Goal: Task Accomplishment & Management: Complete application form

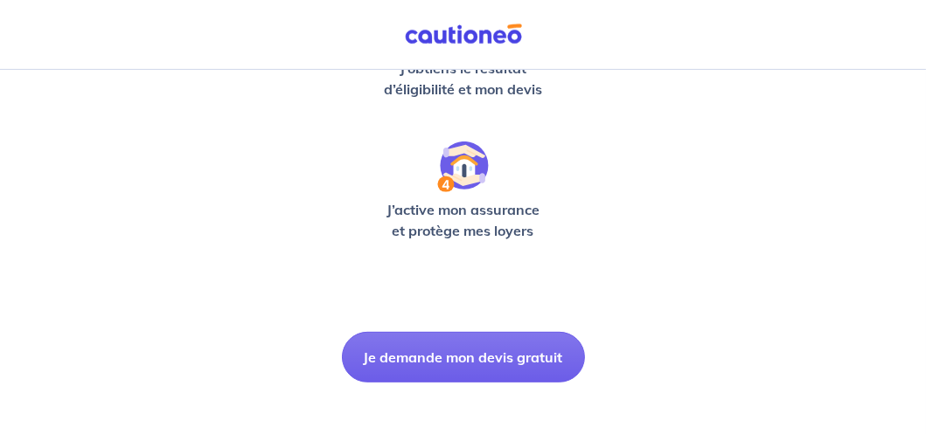
scroll to position [657, 0]
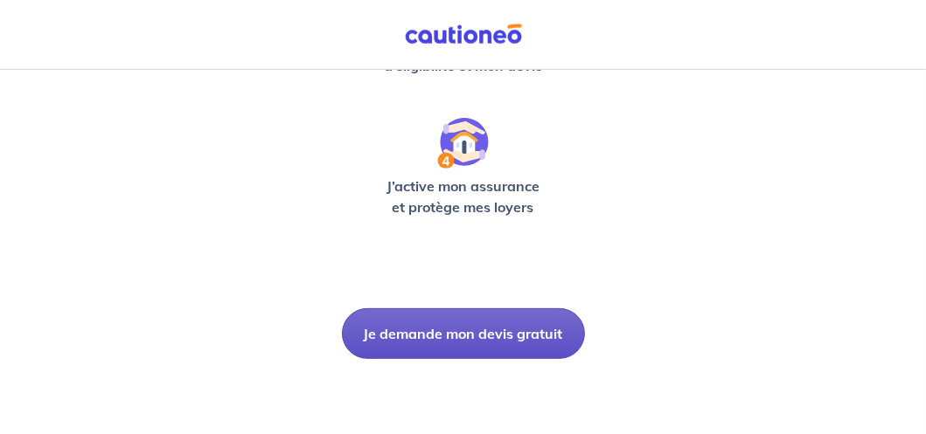
click at [488, 337] on button "Je demande mon devis gratuit" at bounding box center [463, 334] width 243 height 51
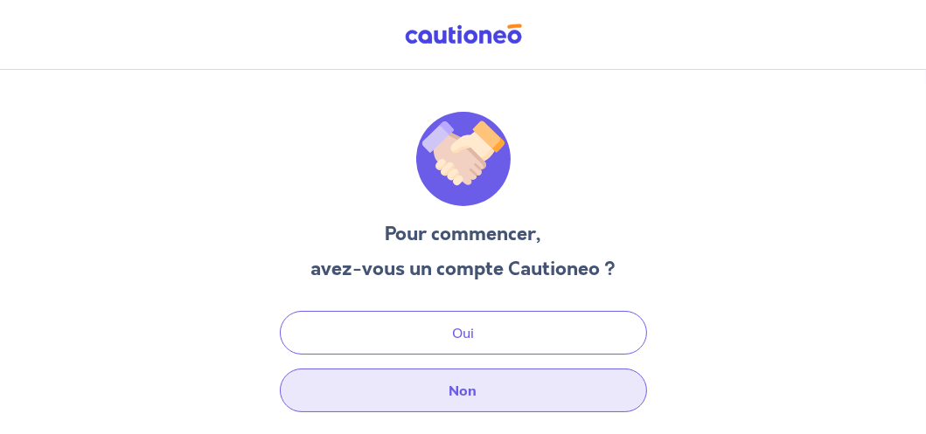
click at [463, 395] on button "Non" at bounding box center [463, 391] width 367 height 44
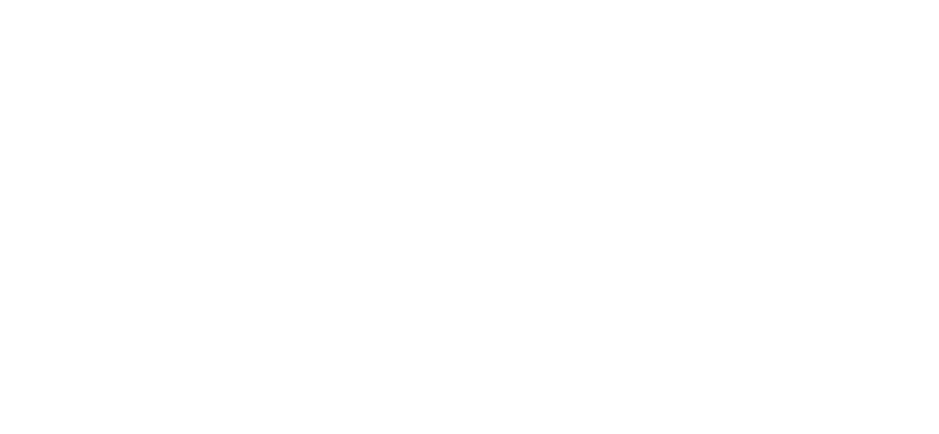
select select "FR"
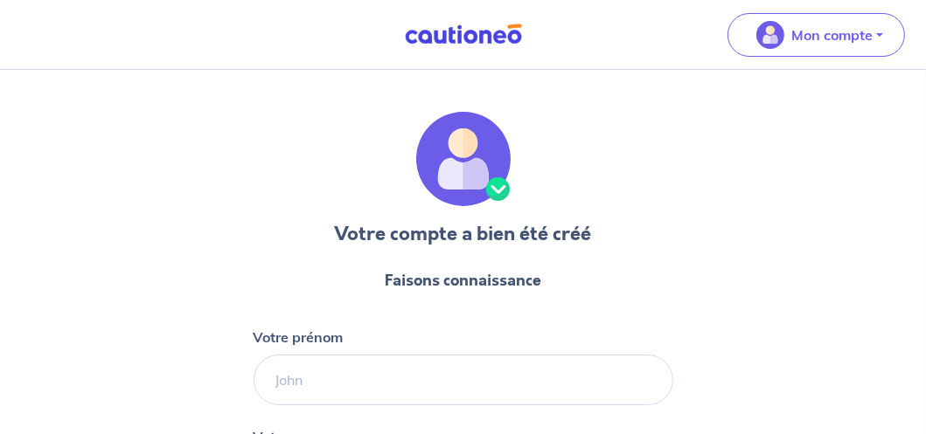
scroll to position [87, 0]
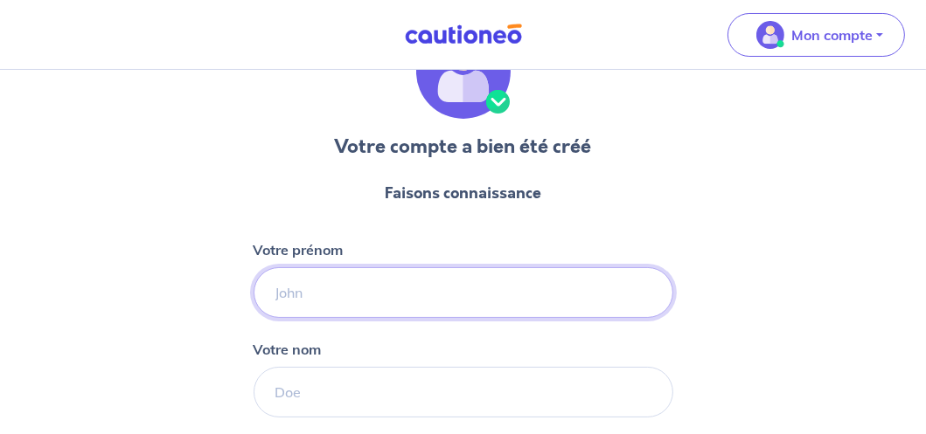
click at [399, 294] on input "Votre prénom" at bounding box center [464, 292] width 420 height 51
type input "[PERSON_NAME]"
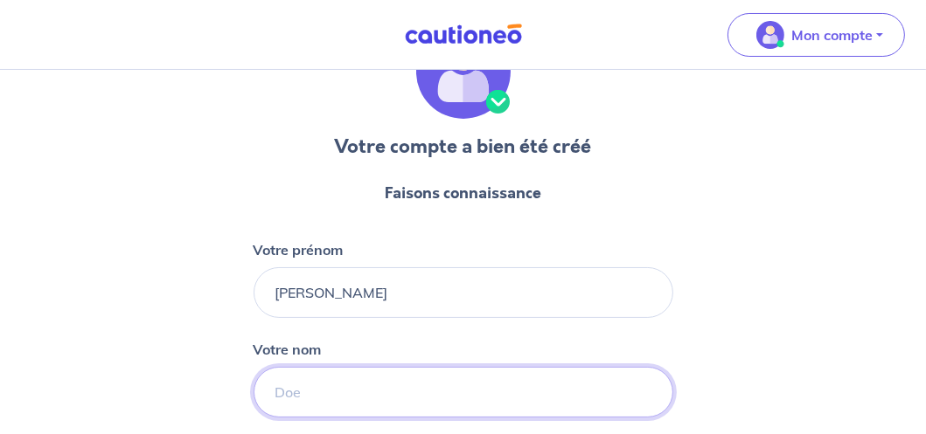
type input "Henneron"
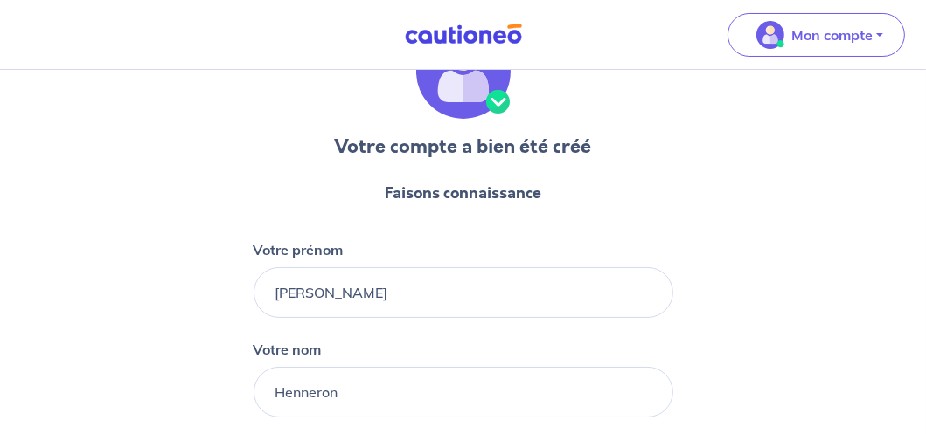
type input "[PHONE_NUMBER]"
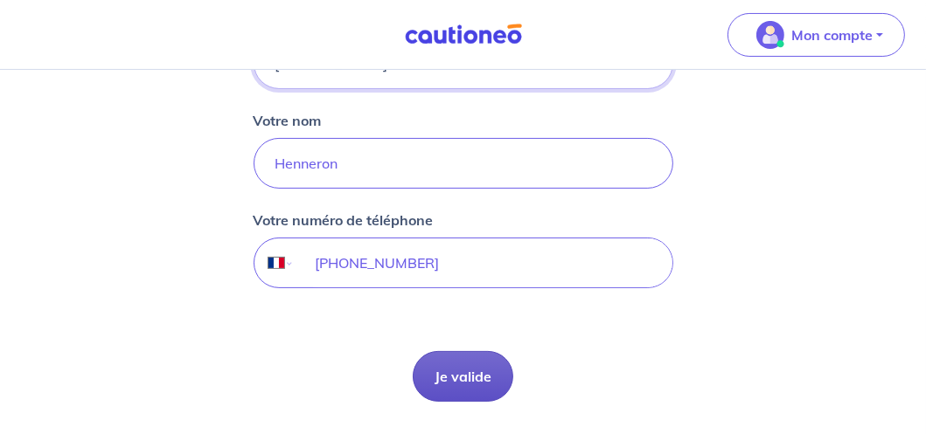
scroll to position [350, 0]
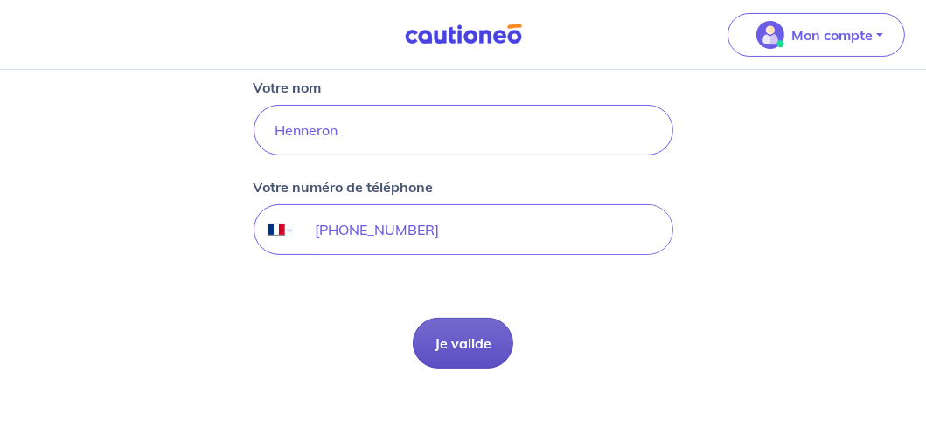
click at [475, 348] on button "Je valide" at bounding box center [463, 343] width 101 height 51
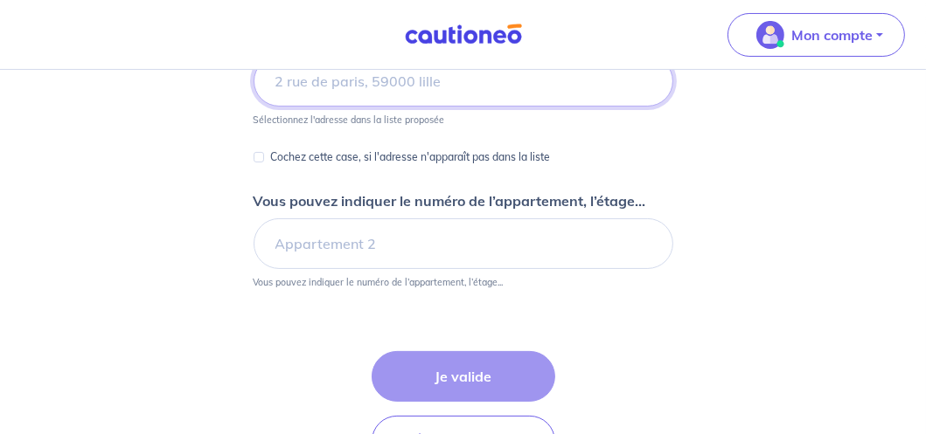
scroll to position [175, 0]
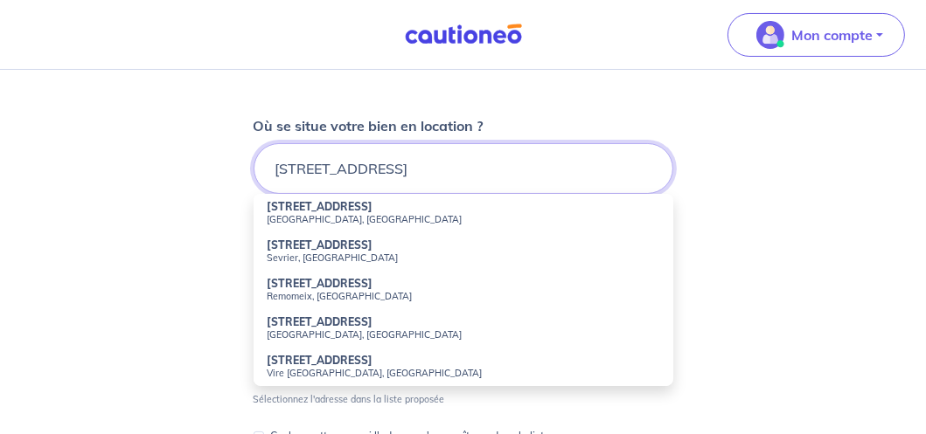
type input "[STREET_ADDRESS]"
click at [684, 198] on div "Dites-nous en plus sur votre bien Où se situe votre bien en location ? [STREET_…" at bounding box center [463, 366] width 926 height 942
click at [395, 169] on input "[STREET_ADDRESS]" at bounding box center [464, 168] width 420 height 51
drag, startPoint x: 399, startPoint y: 170, endPoint x: 265, endPoint y: 186, distance: 134.8
click at [265, 186] on input "[STREET_ADDRESS]" at bounding box center [464, 168] width 420 height 51
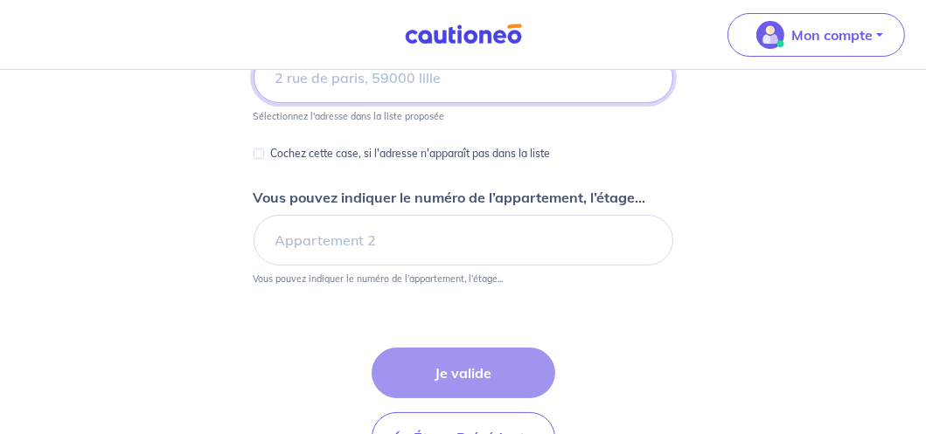
scroll to position [350, 0]
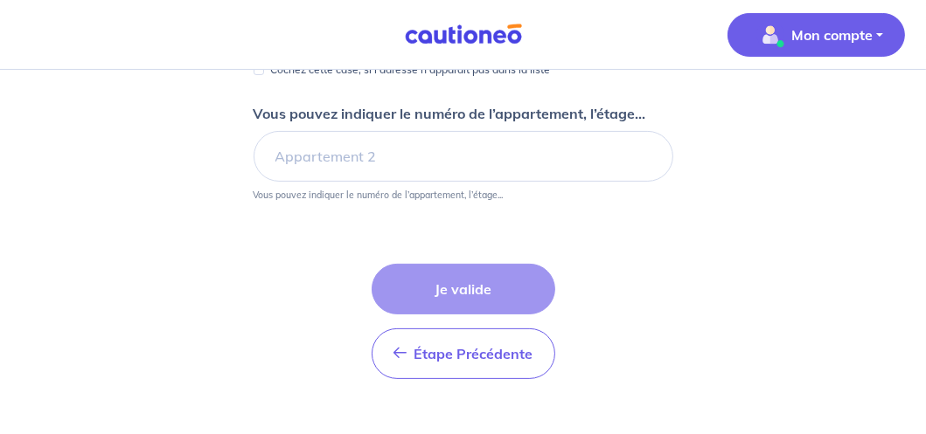
click at [826, 38] on p "Mon compte" at bounding box center [831, 34] width 81 height 21
click at [822, 110] on link "Mes informations" at bounding box center [798, 108] width 141 height 28
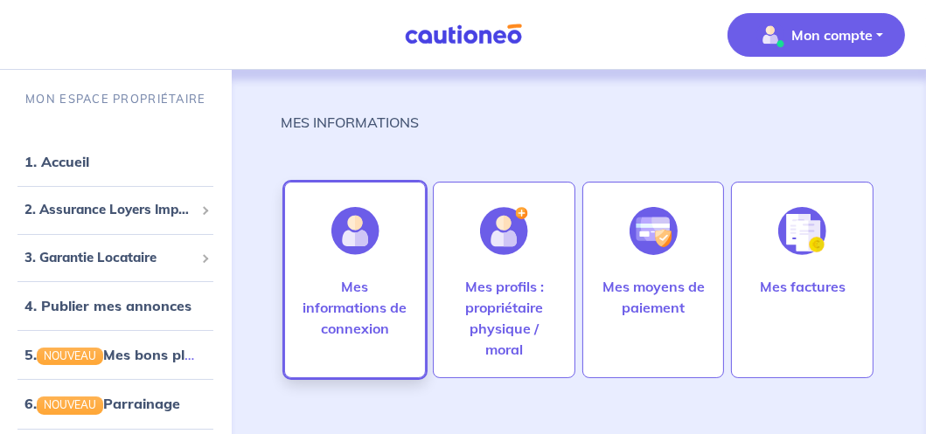
click at [366, 303] on p "Mes informations de connexion" at bounding box center [355, 307] width 106 height 63
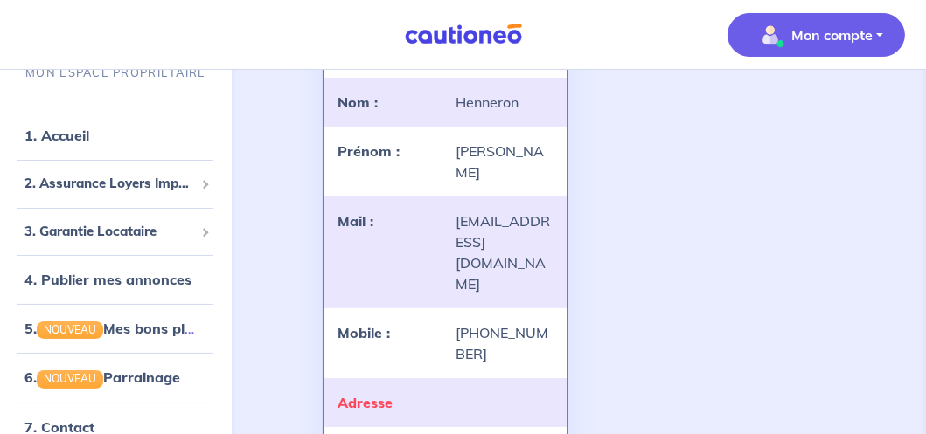
scroll to position [262, 0]
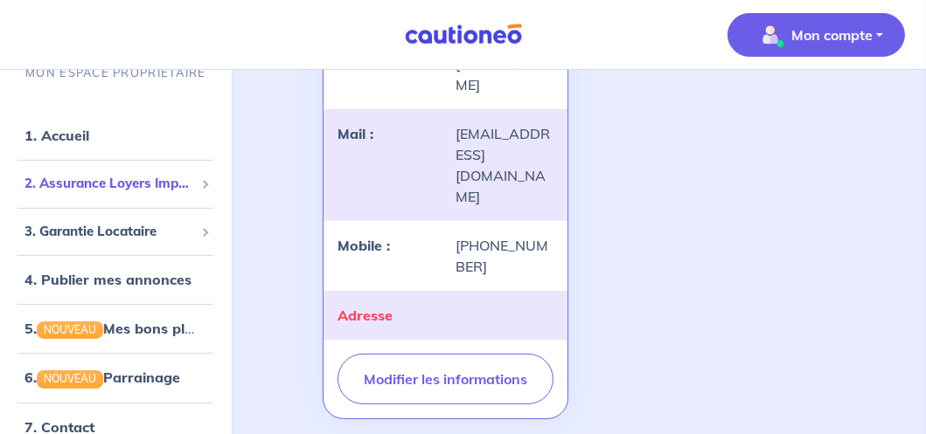
click at [95, 188] on span "2. Assurance Loyers Impayés" at bounding box center [109, 184] width 170 height 20
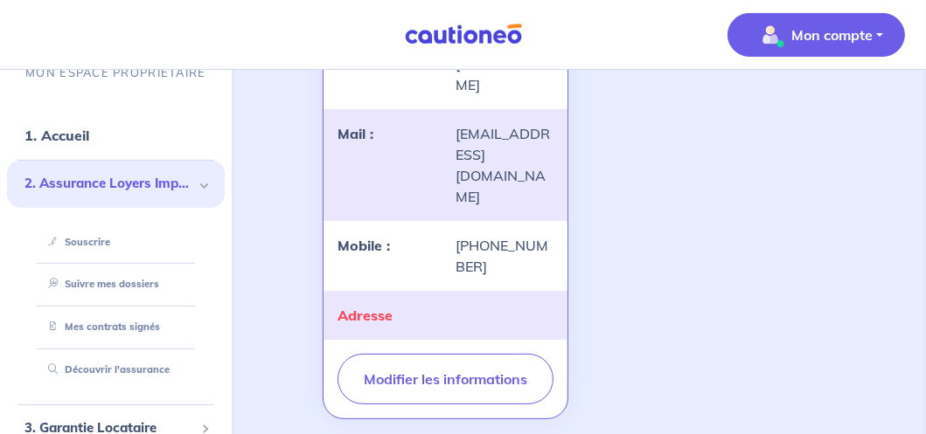
click at [98, 190] on span "2. Assurance Loyers Impayés" at bounding box center [109, 184] width 170 height 20
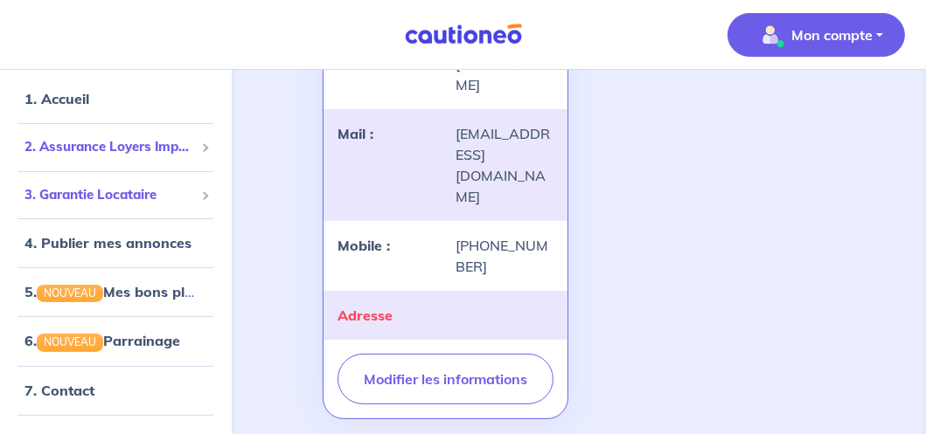
scroll to position [87, 0]
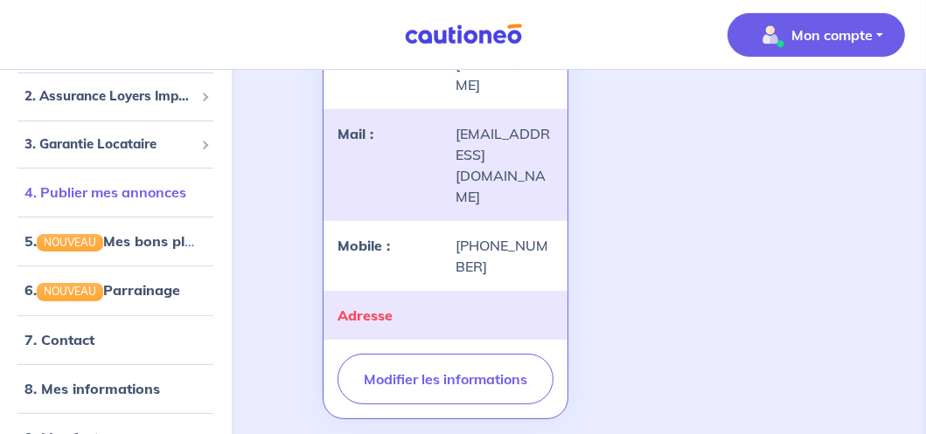
click at [155, 199] on link "4. Publier mes annonces" at bounding box center [105, 192] width 162 height 17
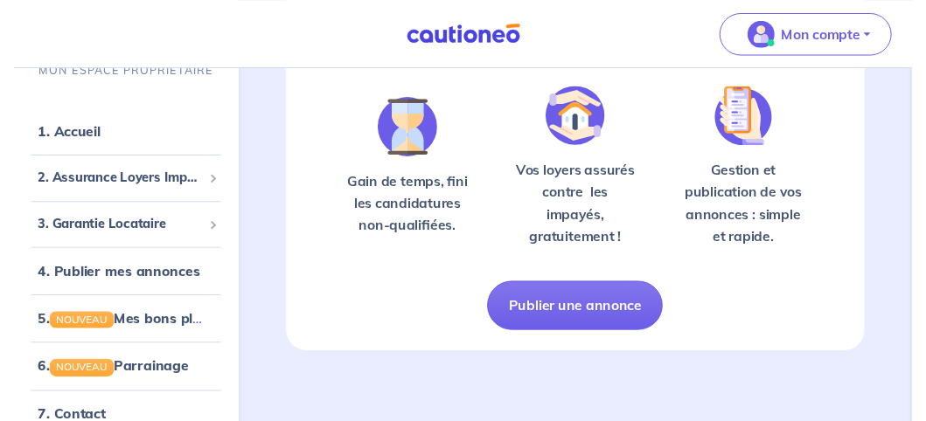
scroll to position [341, 0]
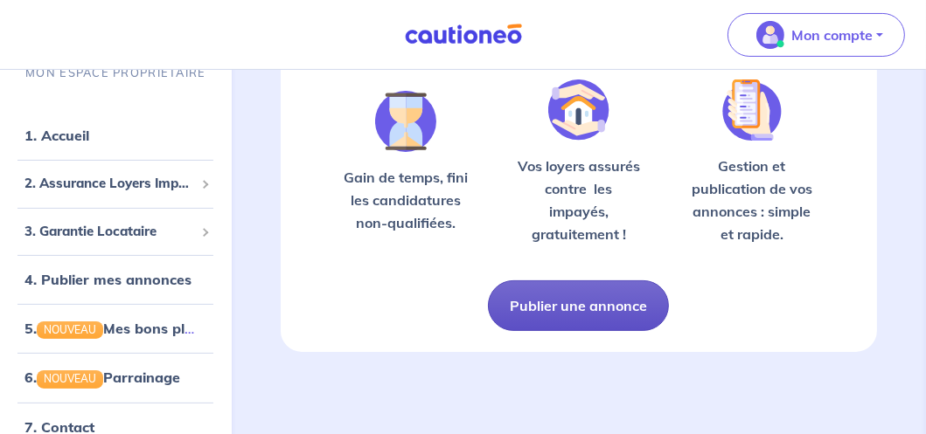
click at [566, 309] on button "Publier une annonce" at bounding box center [578, 306] width 181 height 51
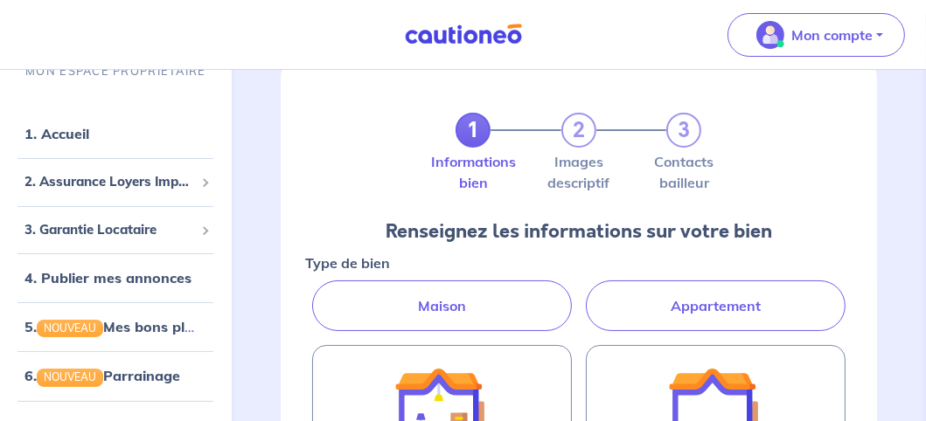
scroll to position [87, 0]
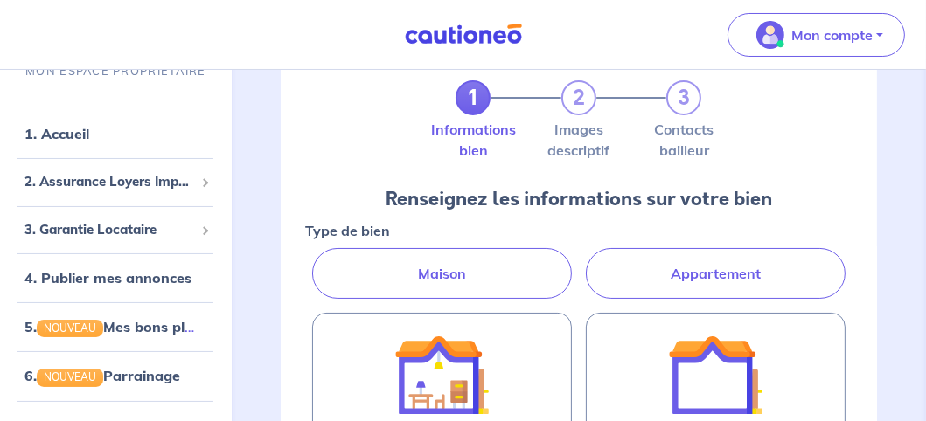
click at [691, 272] on label "Appartement" at bounding box center [716, 273] width 260 height 51
click at [316, 260] on input "Appartement" at bounding box center [310, 253] width 11 height 11
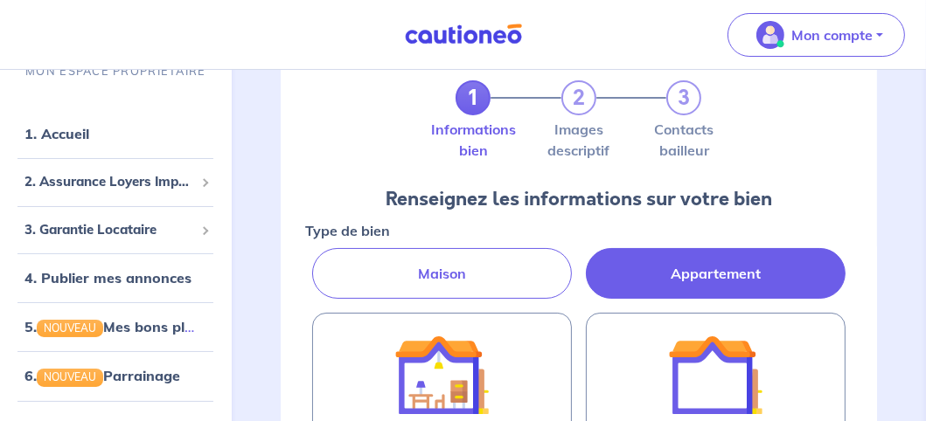
radio input "true"
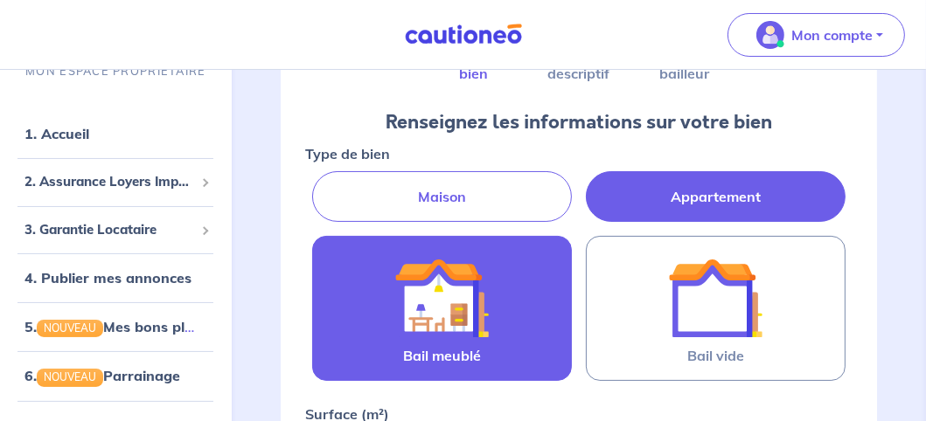
scroll to position [262, 0]
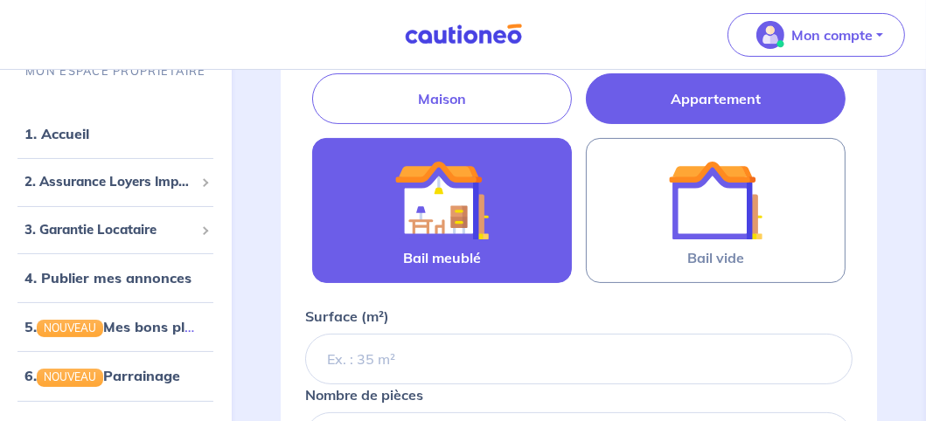
click at [512, 237] on label "Bail meublé" at bounding box center [442, 210] width 260 height 145
click at [0, 0] on input "Bail meublé" at bounding box center [0, 0] width 0 height 0
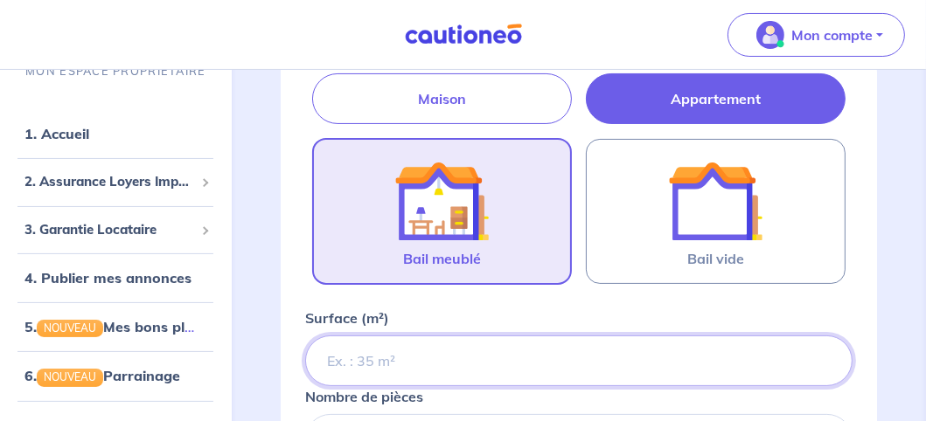
click at [444, 358] on input "Surface (m²)" at bounding box center [578, 361] width 547 height 51
type input "66"
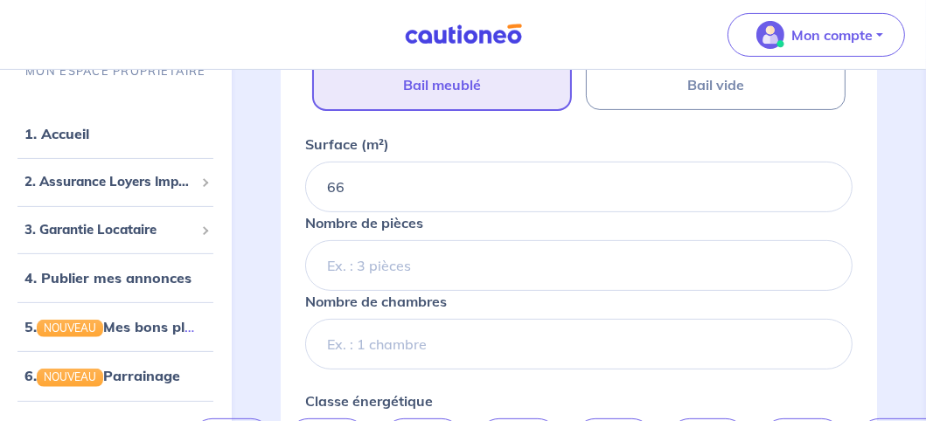
scroll to position [437, 0]
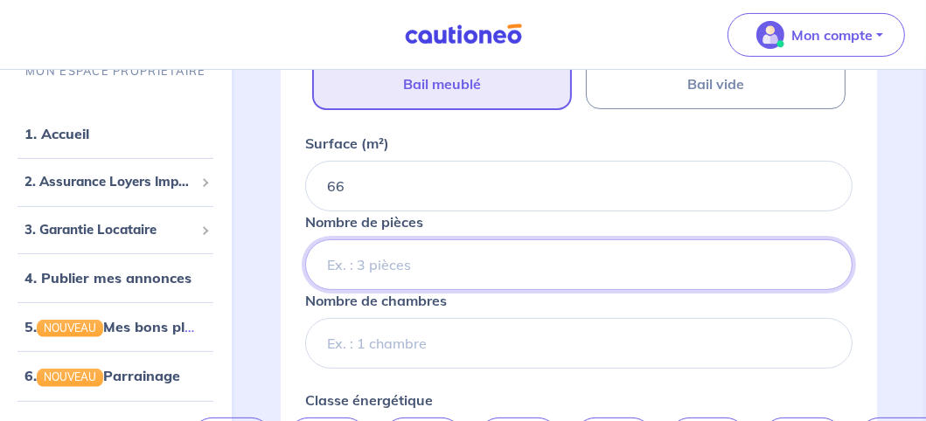
click at [451, 251] on input "Nombre de pièces" at bounding box center [578, 265] width 547 height 51
type input "3"
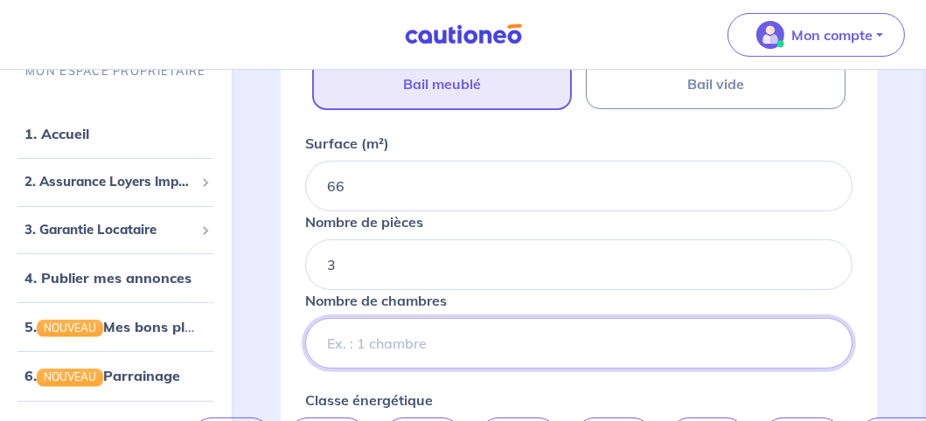
click at [446, 344] on input "Nombre de chambres" at bounding box center [578, 343] width 547 height 51
type input "2"
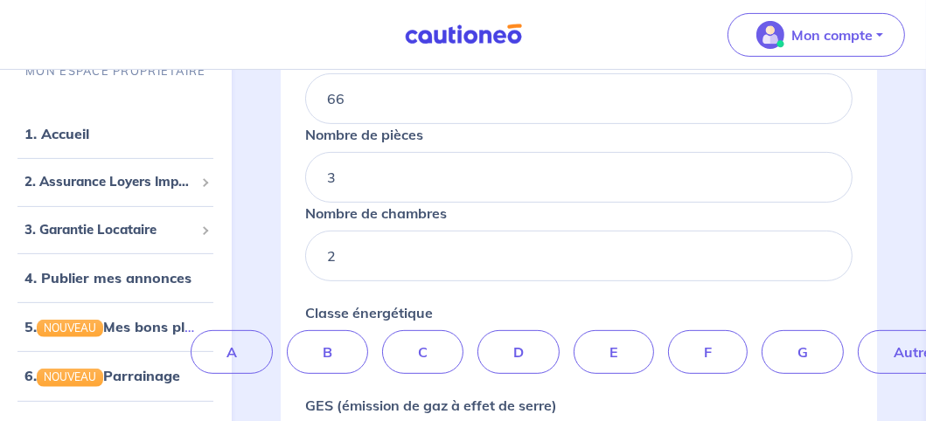
scroll to position [612, 0]
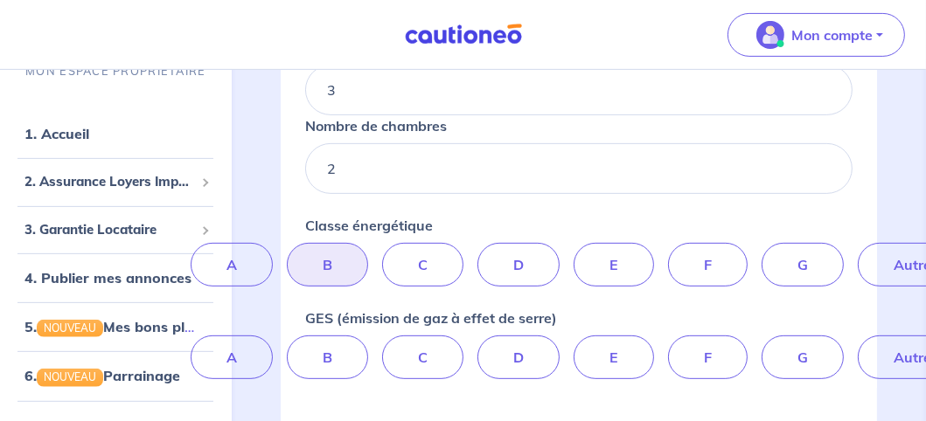
click at [328, 261] on label "B" at bounding box center [327, 265] width 81 height 44
click at [573, 254] on input "B" at bounding box center [578, 248] width 11 height 11
radio input "true"
click at [335, 344] on label "B" at bounding box center [327, 358] width 81 height 44
click at [573, 344] on input "B" at bounding box center [578, 341] width 11 height 11
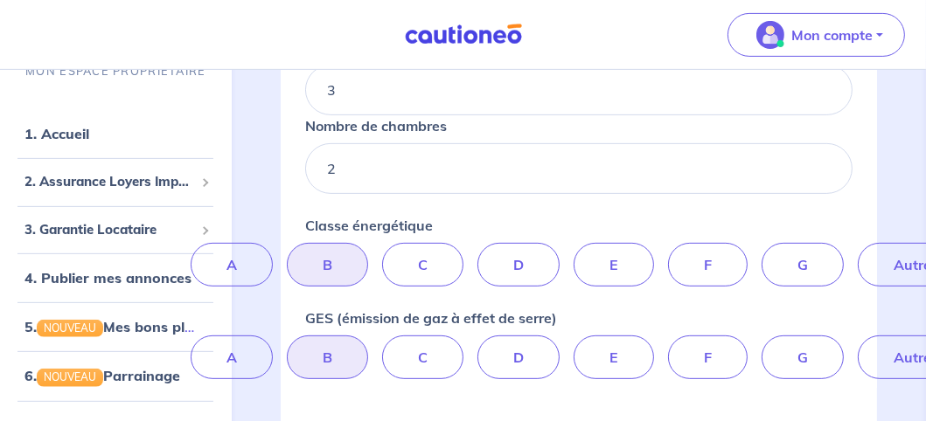
radio input "true"
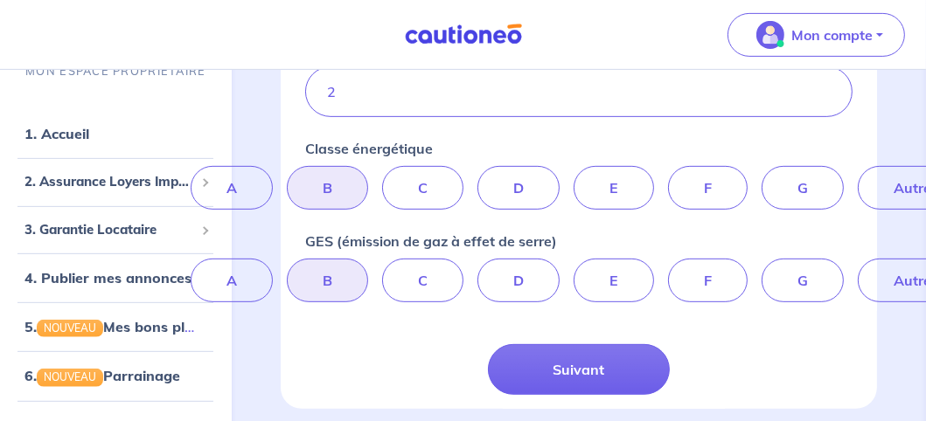
scroll to position [754, 0]
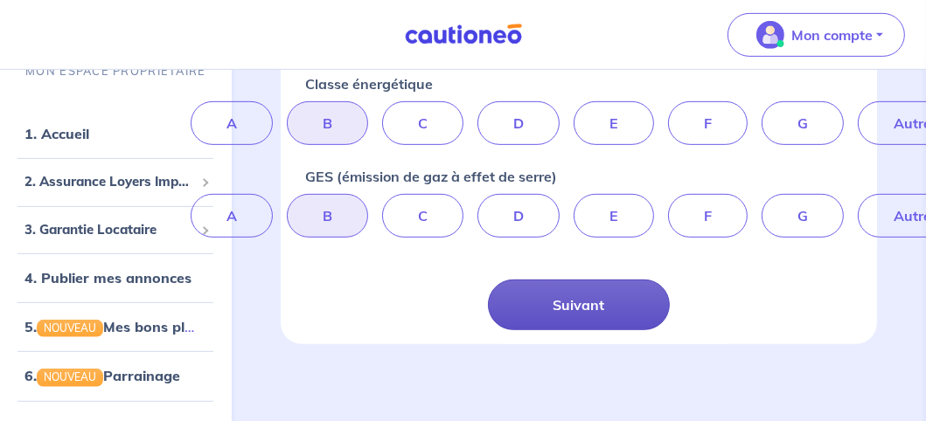
click at [566, 306] on button "Suivant" at bounding box center [579, 305] width 183 height 51
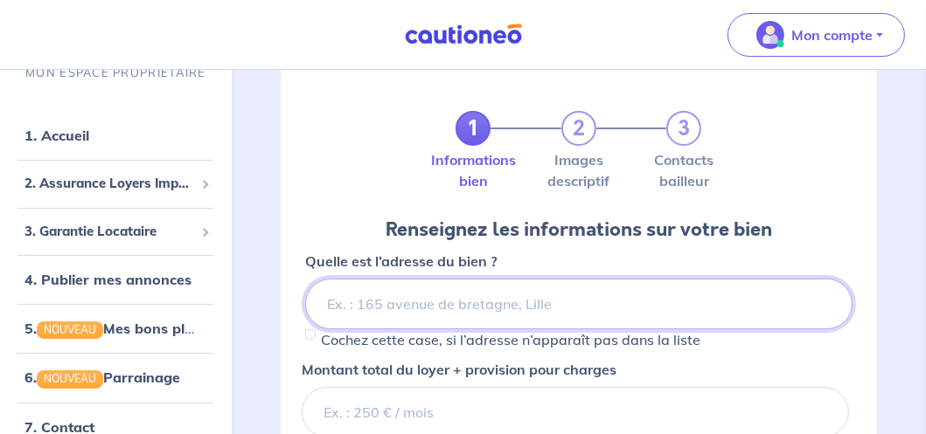
scroll to position [87, 0]
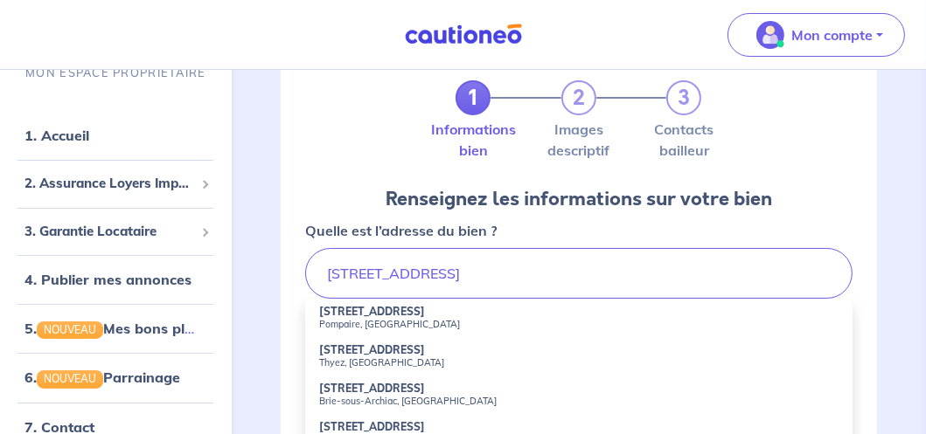
click at [371, 357] on small "Thyez, [GEOGRAPHIC_DATA]" at bounding box center [578, 363] width 519 height 12
type input "[STREET_ADDRESS]"
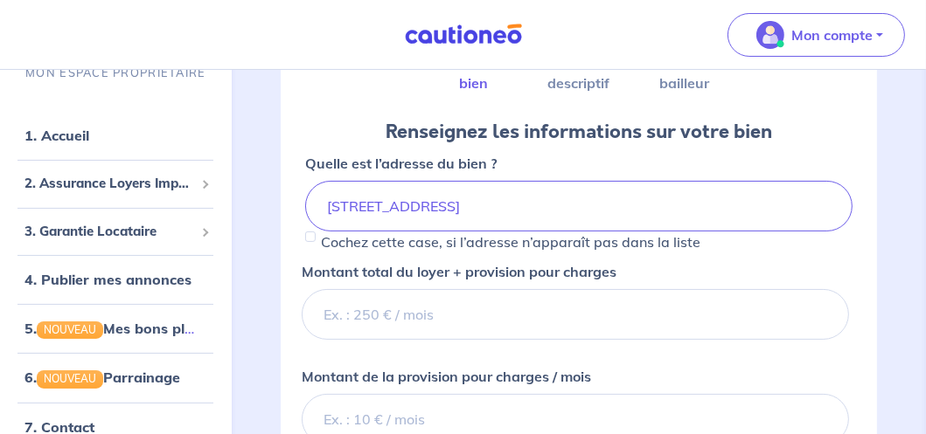
scroll to position [175, 0]
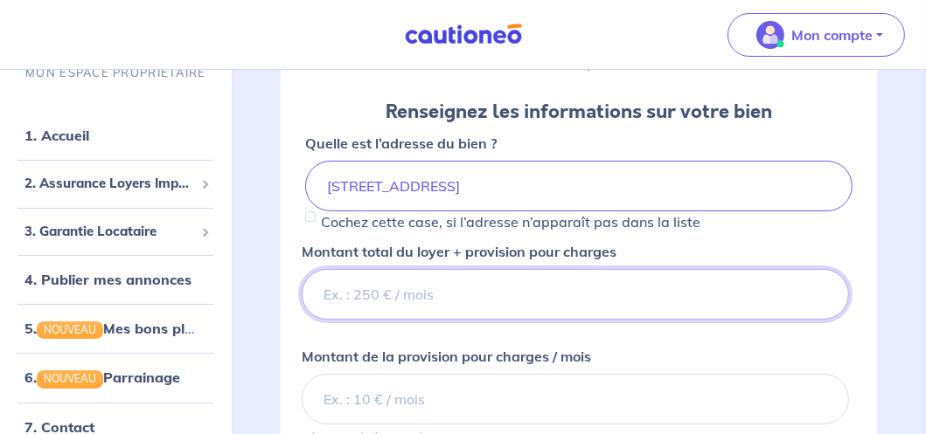
click at [420, 295] on input "Montant total du loyer + provision pour charges" at bounding box center [575, 294] width 547 height 51
type input "1350"
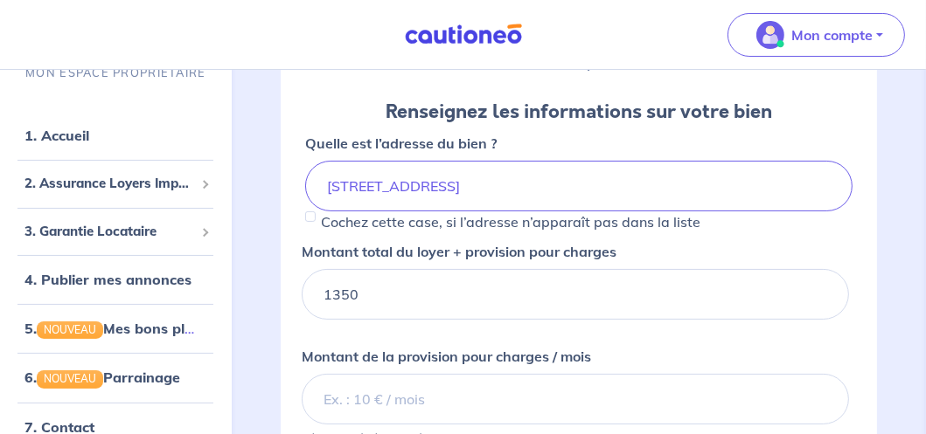
click at [741, 339] on div "Montant de la provision pour charges / mois S'il n'y a pas de charges, Indiquez…" at bounding box center [575, 391] width 547 height 105
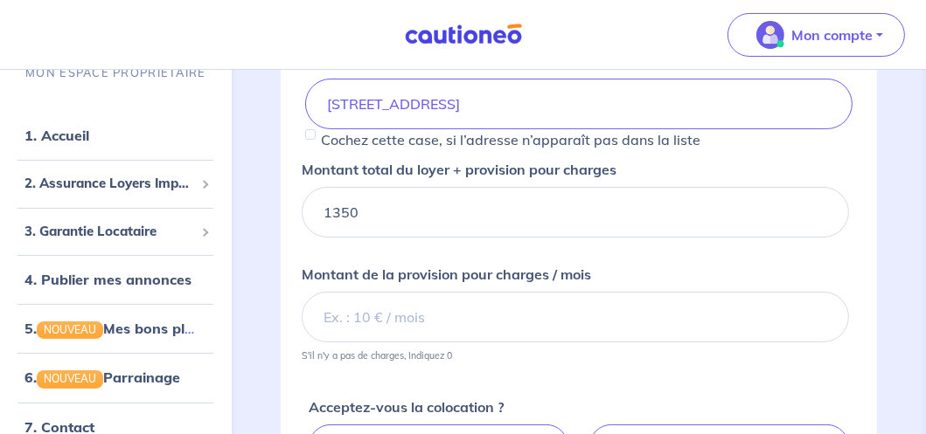
scroll to position [350, 0]
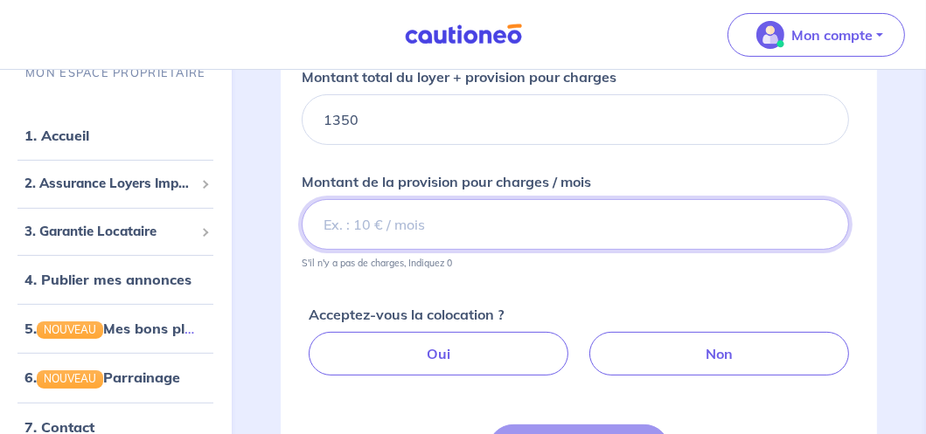
click at [440, 220] on input "Montant de la provision pour charges / mois" at bounding box center [575, 224] width 547 height 51
type input "100"
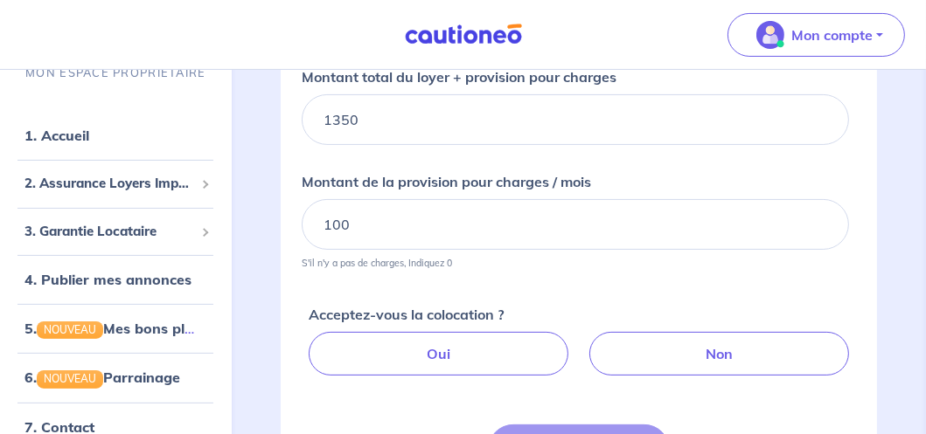
click at [559, 283] on div "Acceptez-vous la colocation ? Oui Non" at bounding box center [582, 333] width 547 height 100
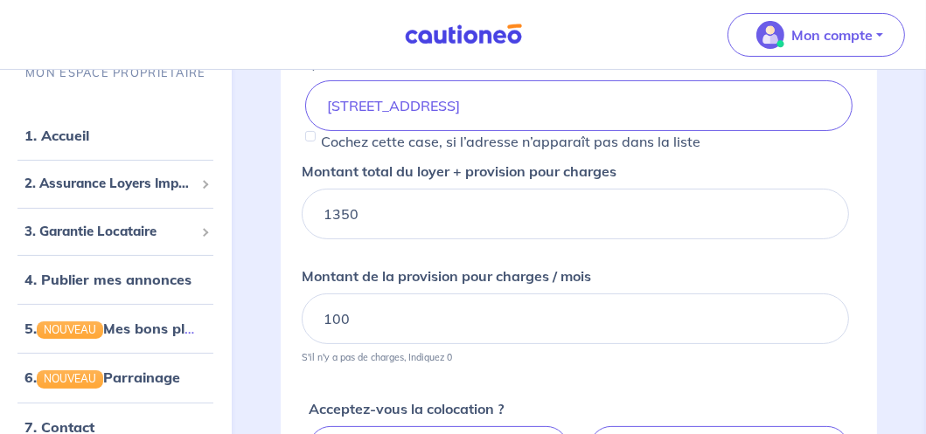
scroll to position [175, 0]
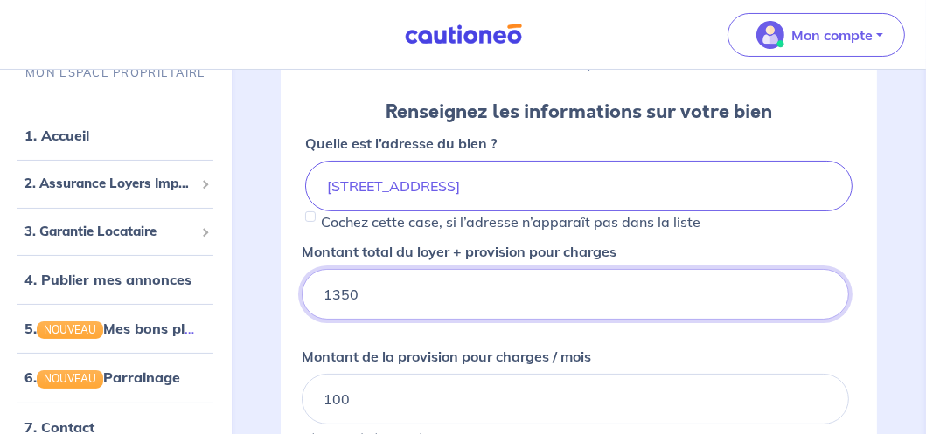
drag, startPoint x: 355, startPoint y: 291, endPoint x: 335, endPoint y: 296, distance: 20.8
click at [335, 296] on input "1350" at bounding box center [575, 294] width 547 height 51
type input "1400"
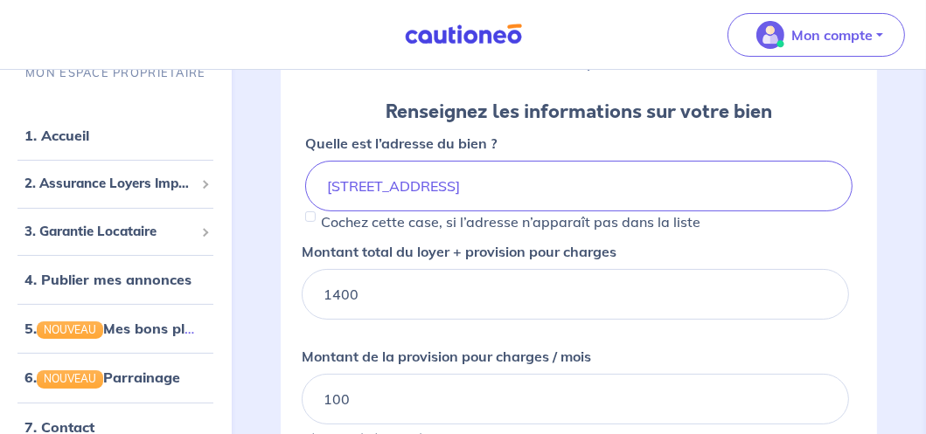
click at [654, 328] on small at bounding box center [575, 329] width 547 height 19
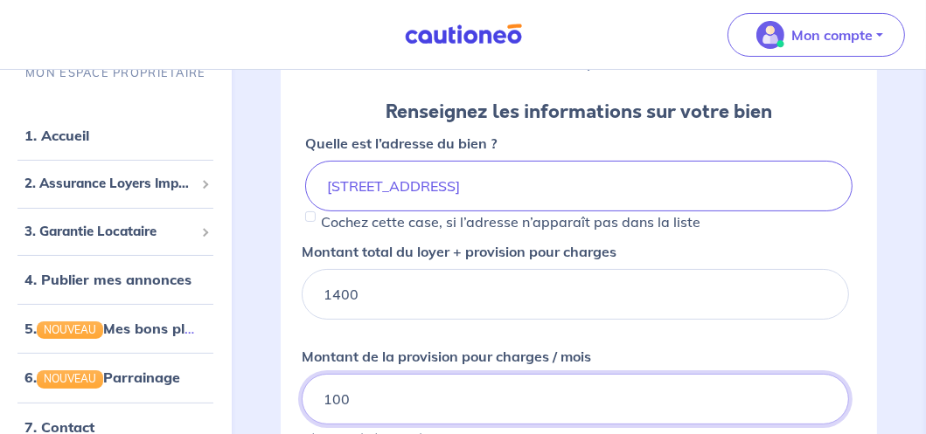
click at [338, 398] on input "100" at bounding box center [575, 399] width 547 height 51
type input "150"
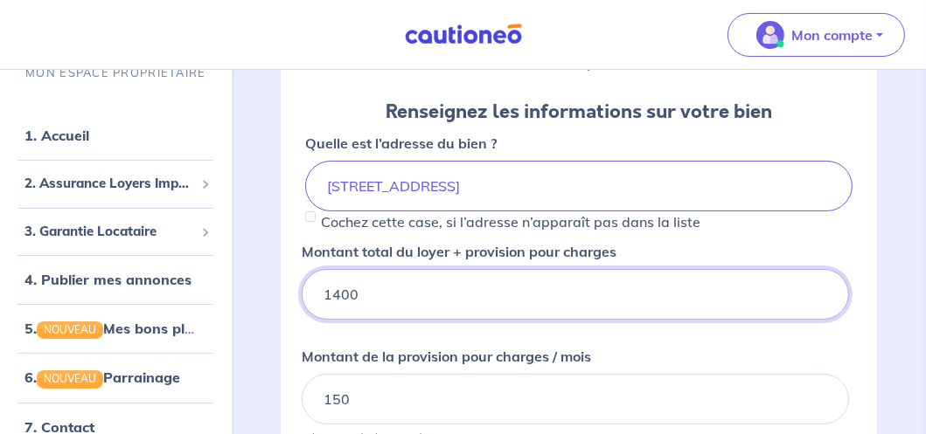
click at [340, 293] on input "1400" at bounding box center [575, 294] width 547 height 51
type input "1300"
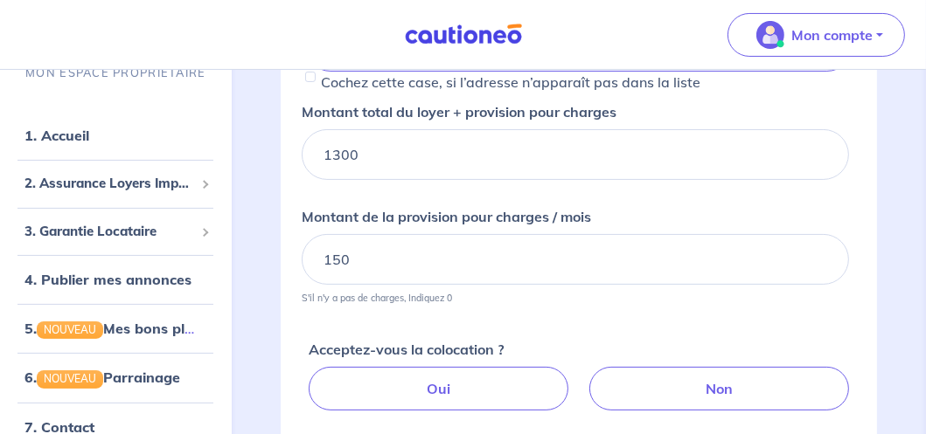
scroll to position [350, 0]
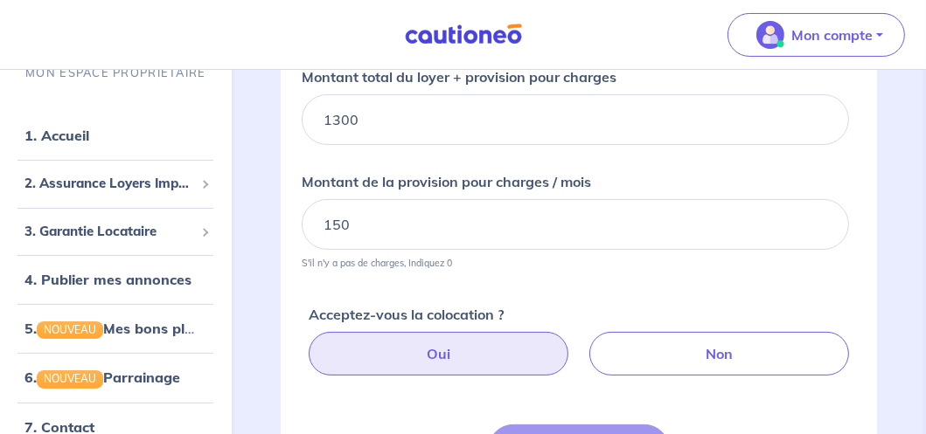
click at [468, 354] on label "Oui" at bounding box center [439, 354] width 260 height 44
click at [576, 344] on input "Oui" at bounding box center [581, 337] width 11 height 11
radio input "true"
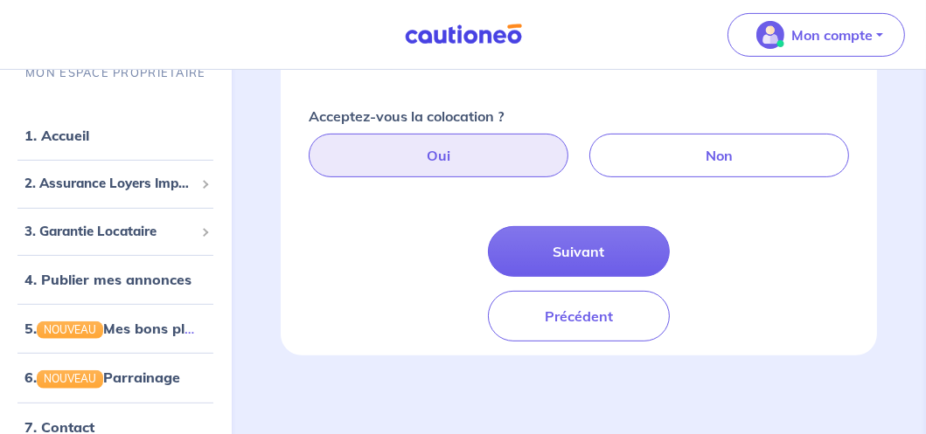
scroll to position [198, 0]
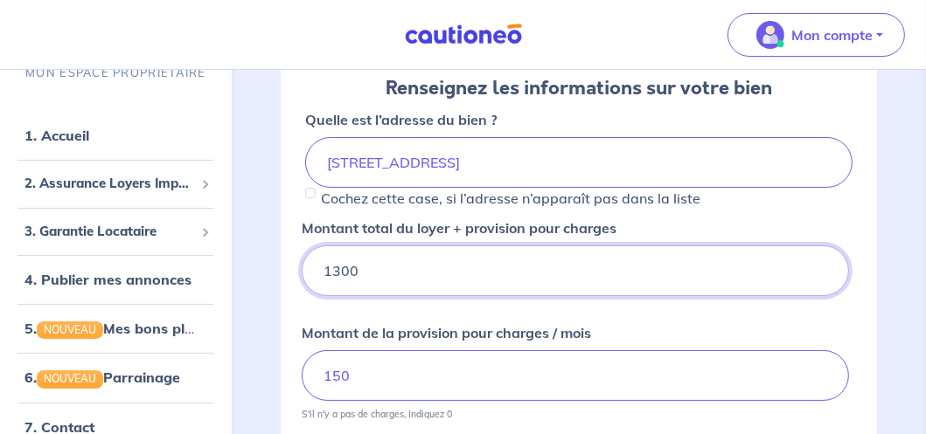
click at [340, 270] on input "1300" at bounding box center [575, 271] width 547 height 51
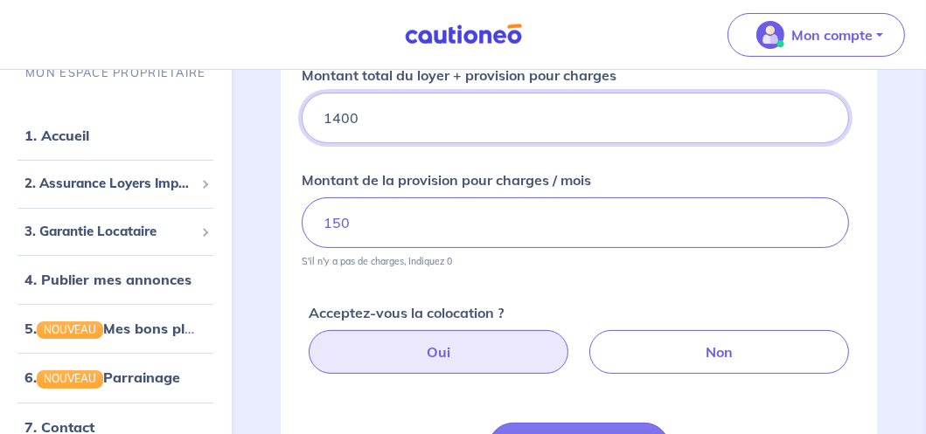
scroll to position [373, 0]
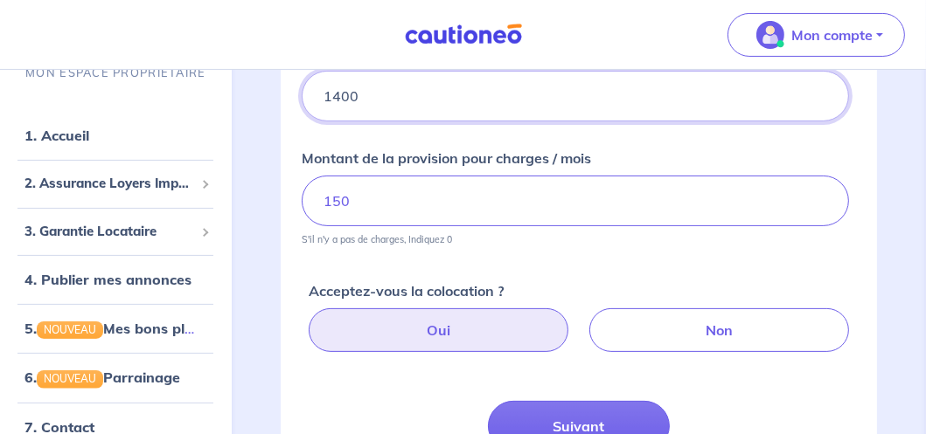
type input "1400"
click at [486, 335] on label "Oui" at bounding box center [439, 331] width 260 height 44
click at [576, 320] on input "Oui" at bounding box center [581, 314] width 11 height 11
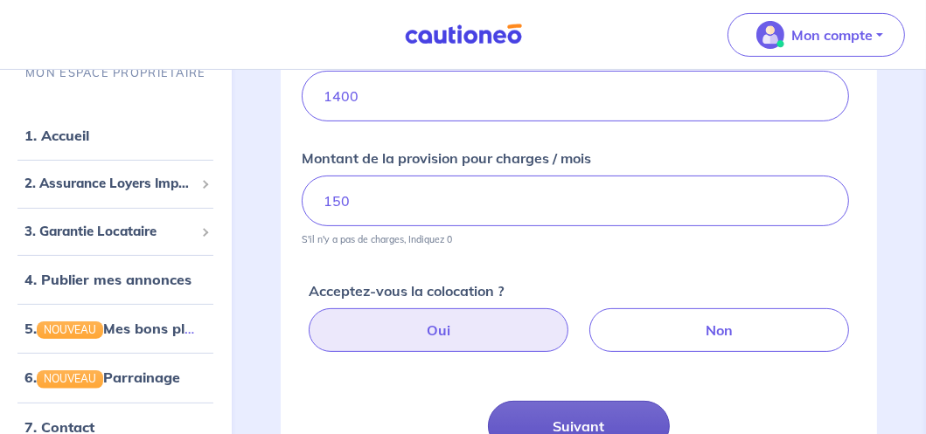
click at [594, 412] on button "Suivant" at bounding box center [579, 426] width 183 height 51
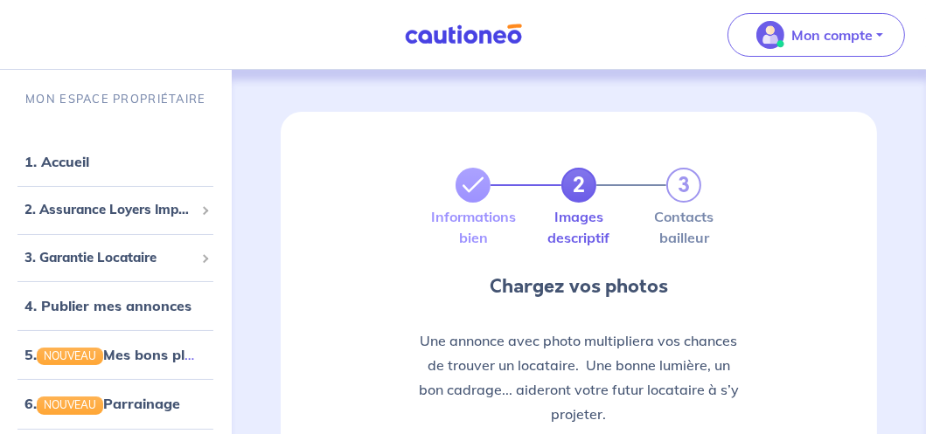
scroll to position [175, 0]
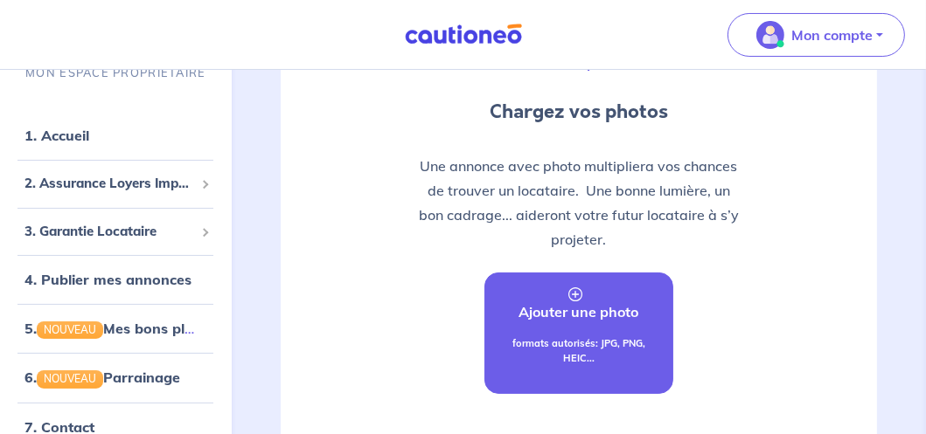
click at [595, 330] on link "Ajouter une photo formats autorisés: JPG, PNG, HEIC..." at bounding box center [579, 334] width 190 height 122
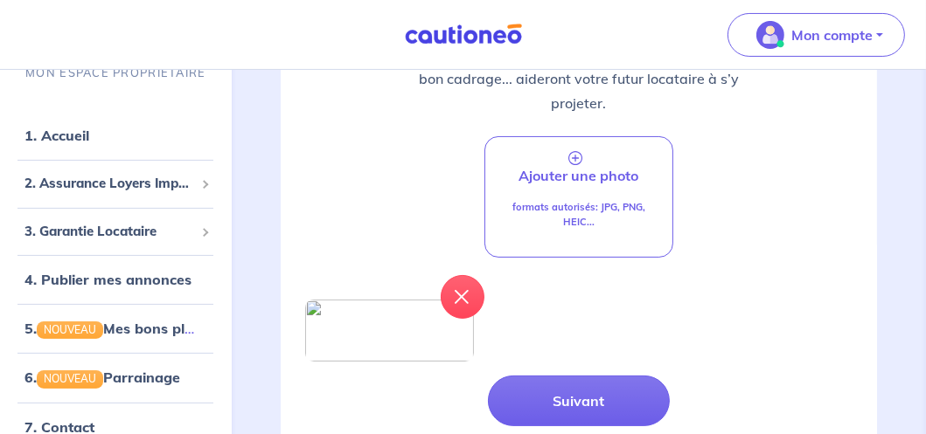
scroll to position [350, 0]
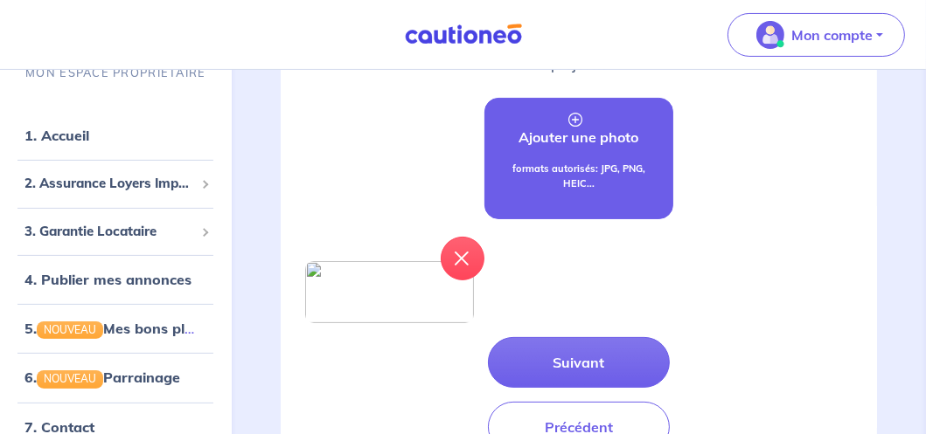
click at [556, 162] on p "formats autorisés: JPG, PNG, HEIC..." at bounding box center [579, 176] width 146 height 29
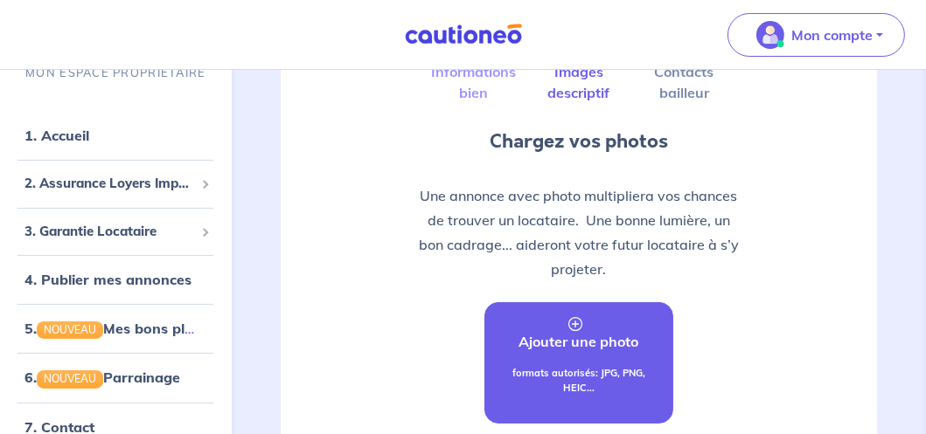
scroll to position [262, 0]
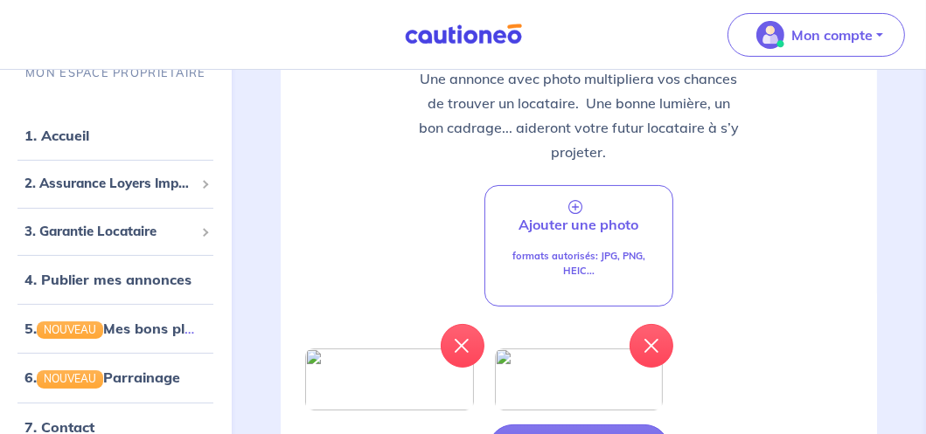
click at [570, 267] on p "formats autorisés: JPG, PNG, HEIC..." at bounding box center [579, 263] width 146 height 29
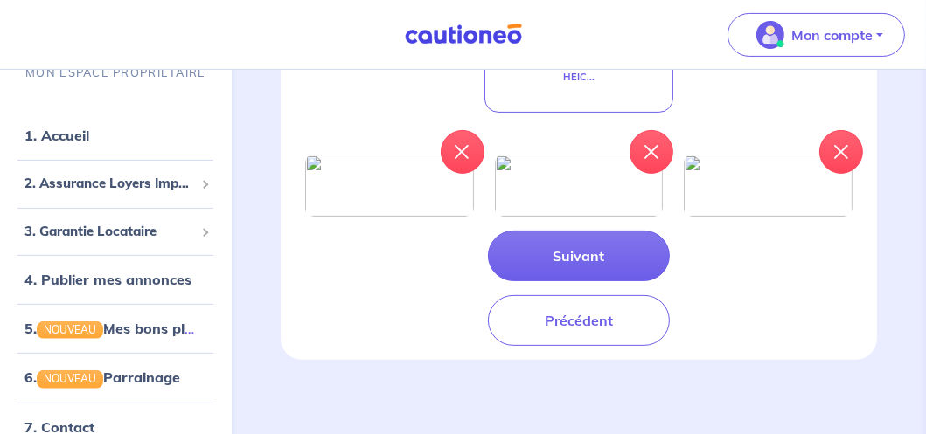
scroll to position [437, 0]
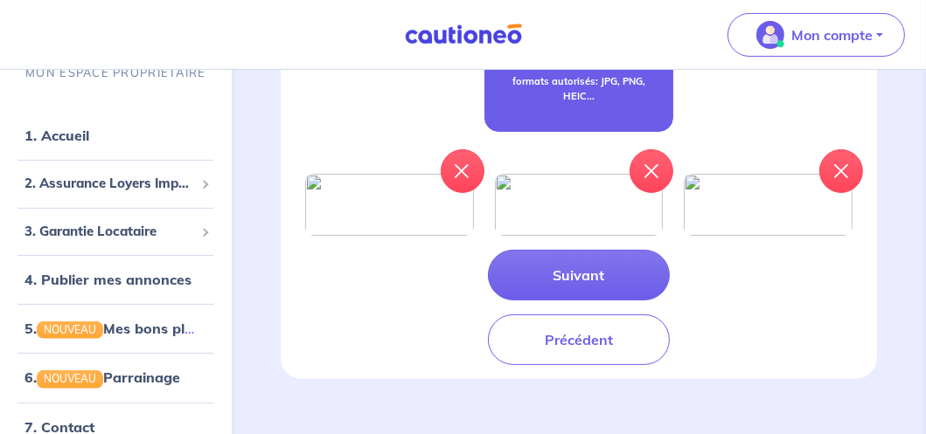
click at [561, 90] on p "formats autorisés: JPG, PNG, HEIC..." at bounding box center [579, 88] width 146 height 29
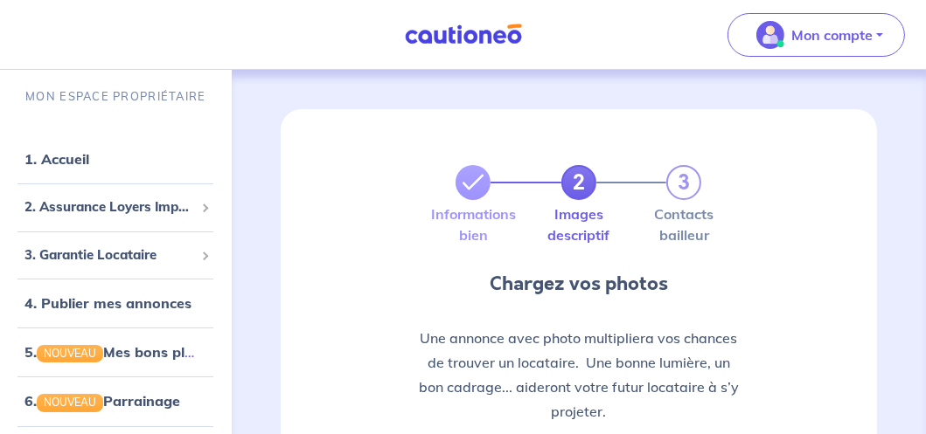
scroll to position [0, 0]
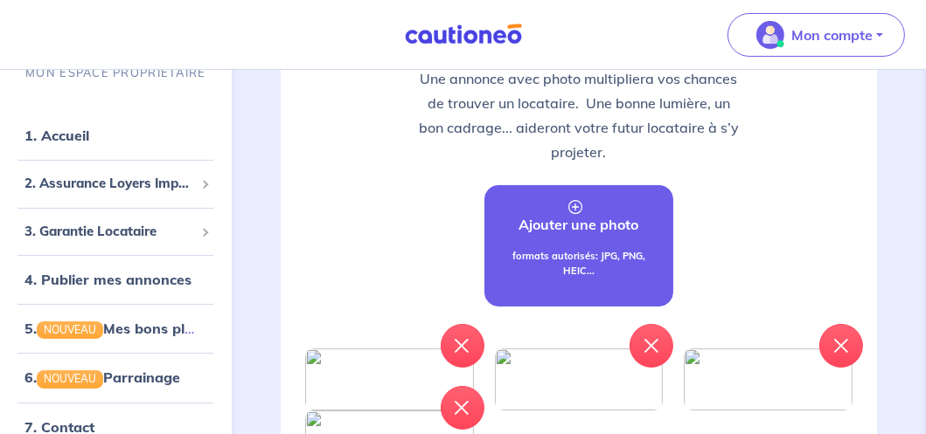
click at [549, 245] on link "Ajouter une photo formats autorisés: JPG, PNG, HEIC..." at bounding box center [579, 246] width 190 height 122
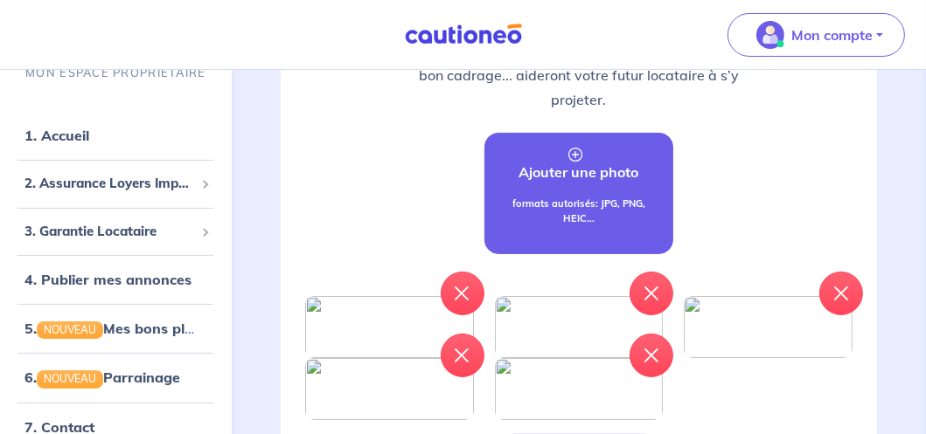
scroll to position [175, 0]
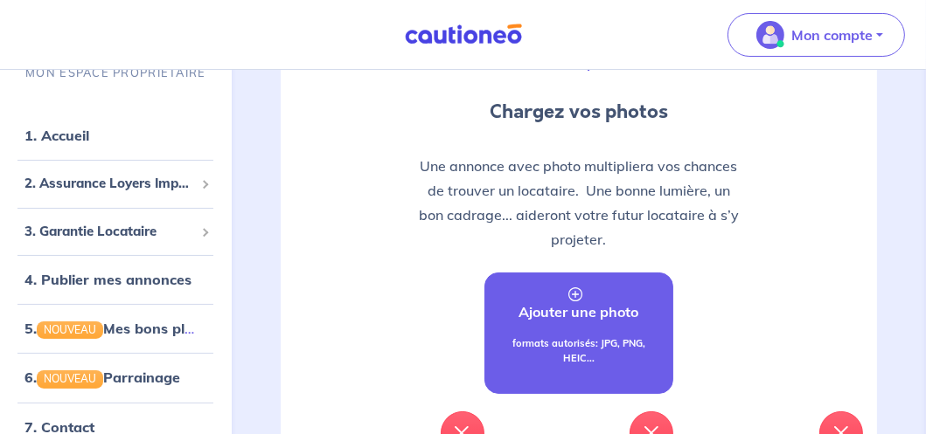
click at [589, 311] on p "Ajouter une photo" at bounding box center [578, 312] width 120 height 21
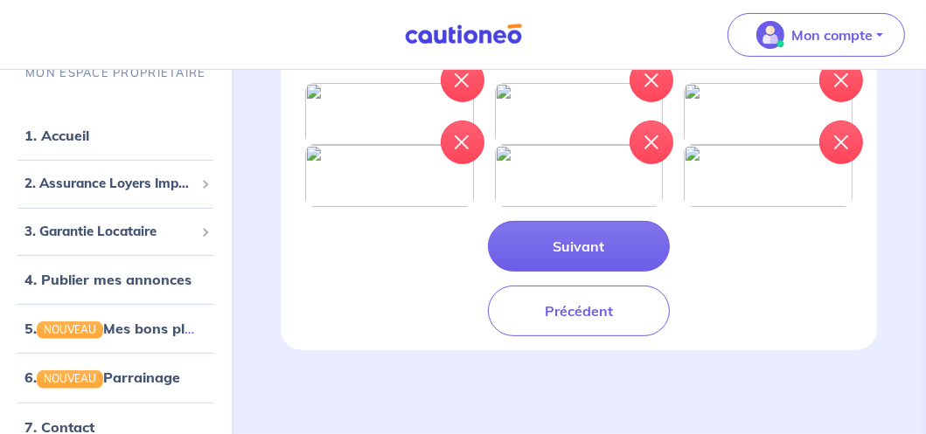
scroll to position [562, 0]
click at [841, 149] on icon "button" at bounding box center [841, 142] width 14 height 14
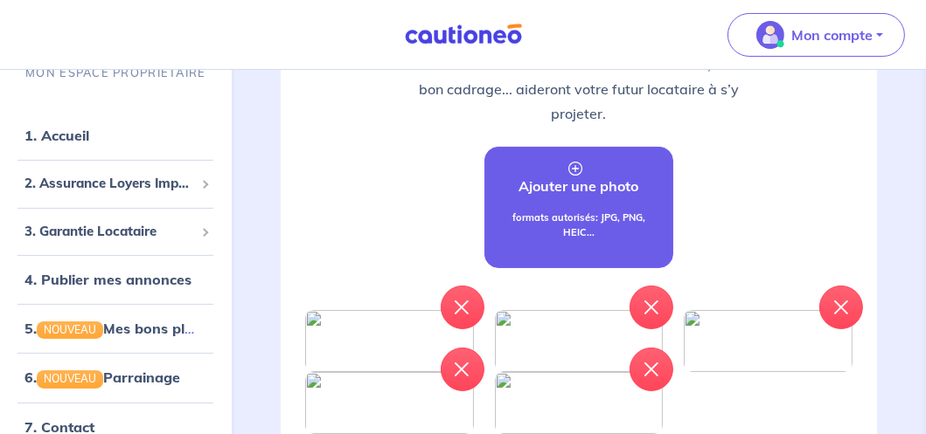
click at [599, 208] on link "Ajouter une photo formats autorisés: JPG, PNG, HEIC..." at bounding box center [579, 208] width 190 height 122
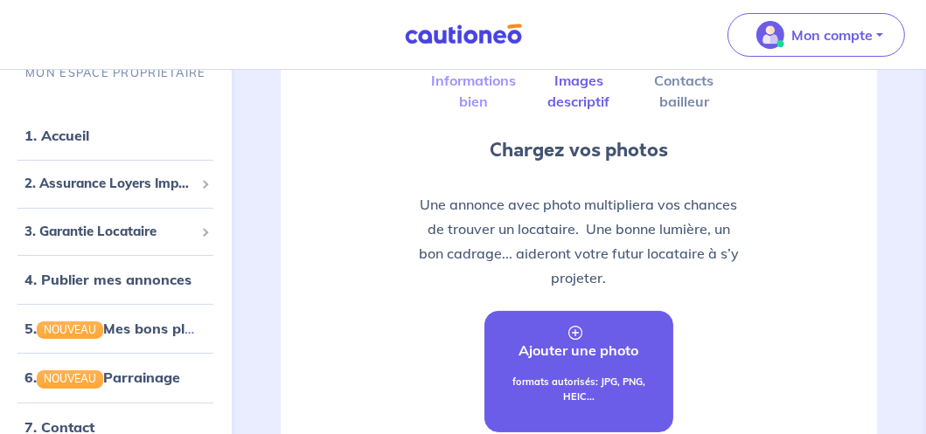
scroll to position [0, 0]
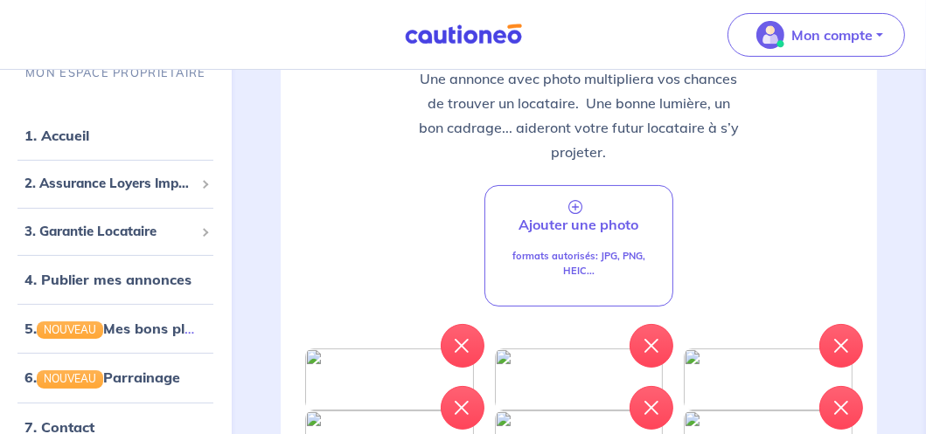
click at [557, 249] on p "formats autorisés: JPG, PNG, HEIC..." at bounding box center [579, 263] width 146 height 29
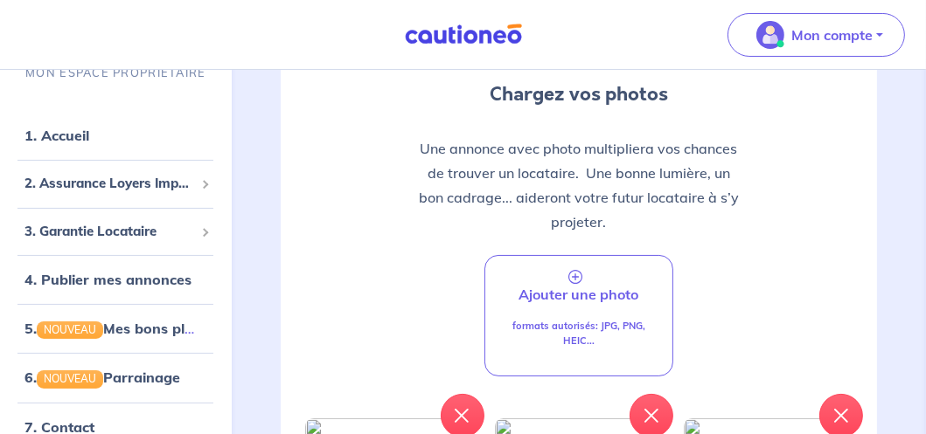
scroll to position [350, 0]
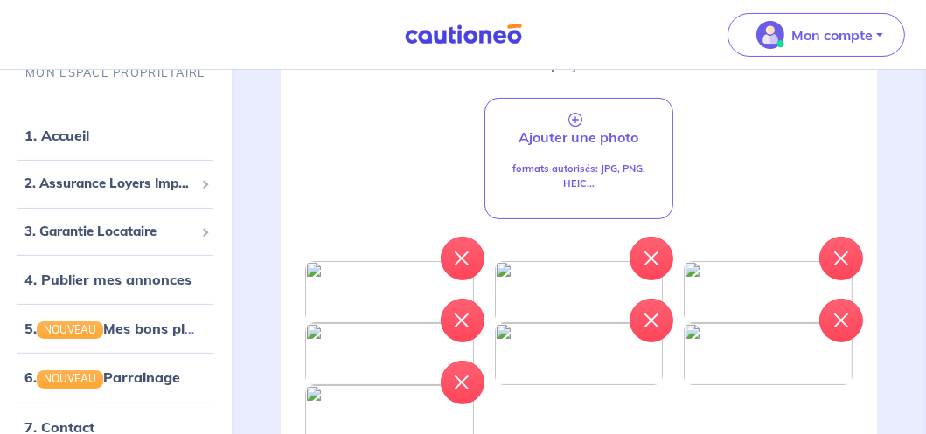
click at [589, 173] on p "formats autorisés: JPG, PNG, HEIC..." at bounding box center [579, 176] width 146 height 29
click at [578, 165] on p "formats autorisés: JPG, PNG, HEIC..." at bounding box center [579, 176] width 146 height 29
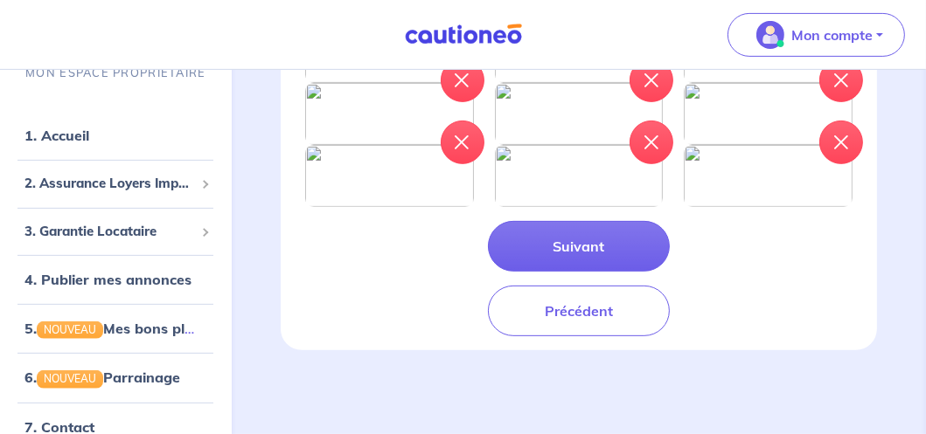
scroll to position [787, 0]
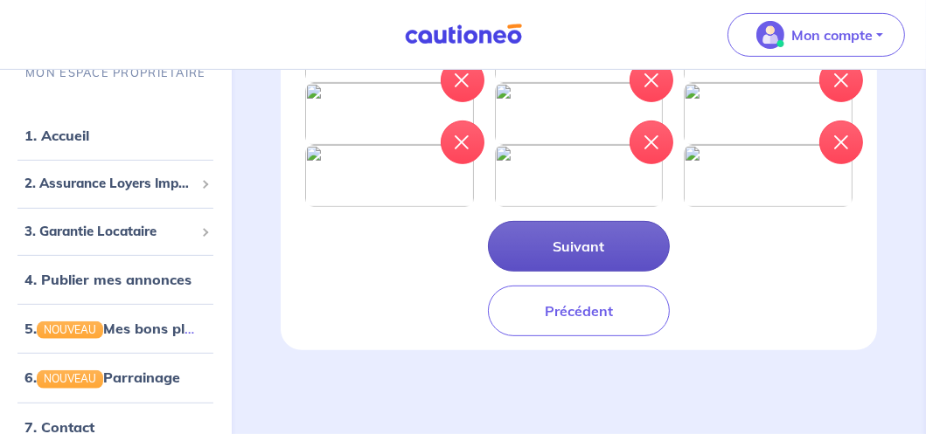
click at [555, 272] on button "Suivant" at bounding box center [579, 246] width 183 height 51
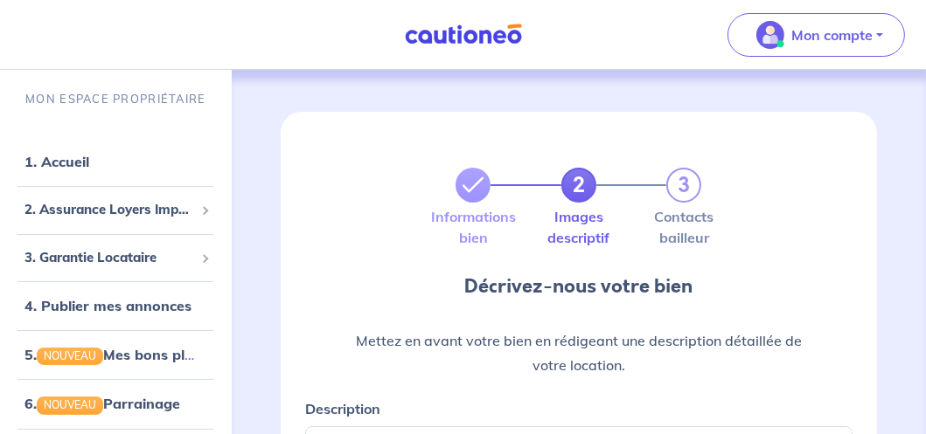
scroll to position [175, 0]
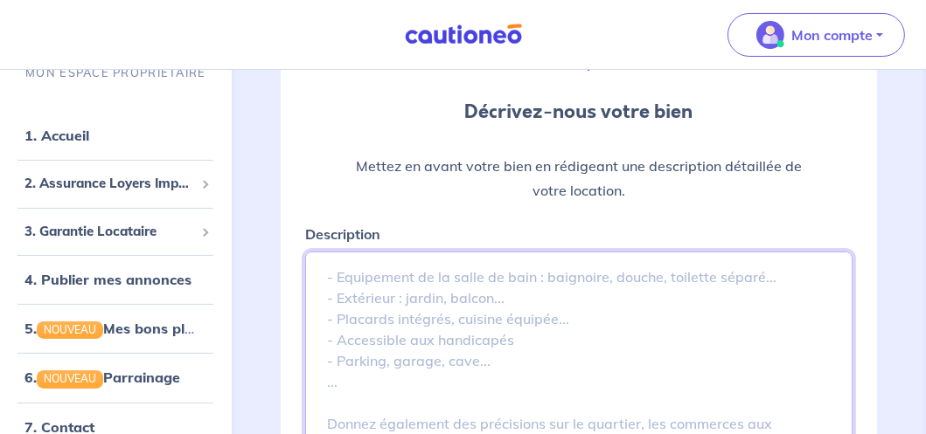
click at [379, 286] on textarea "Description" at bounding box center [578, 383] width 547 height 262
paste textarea "Atouts de l'appartement : Lumineuse pièce de vie ouverte sur une cuisine modern…"
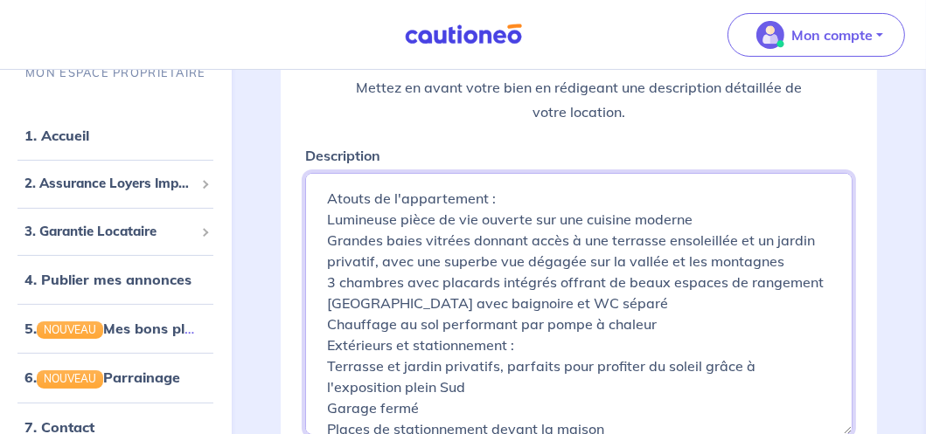
scroll to position [165, 0]
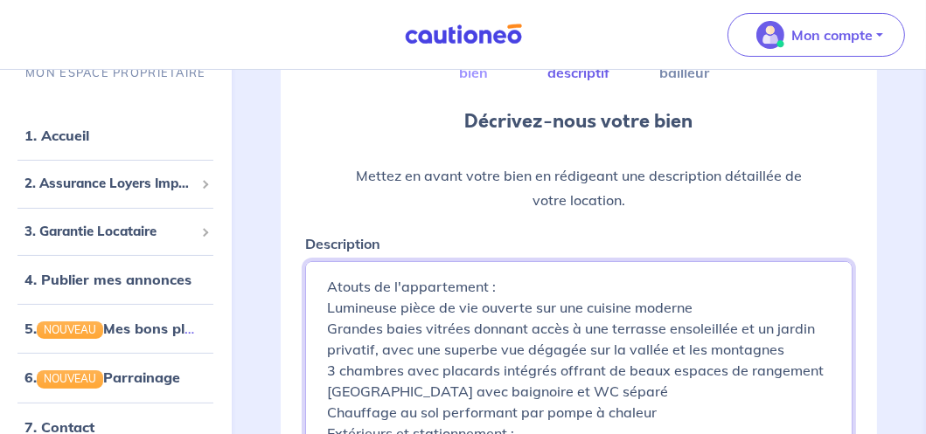
click at [323, 272] on textarea "Atouts de l'appartement : Lumineuse pièce de vie ouverte sur une cuisine modern…" at bounding box center [578, 392] width 547 height 262
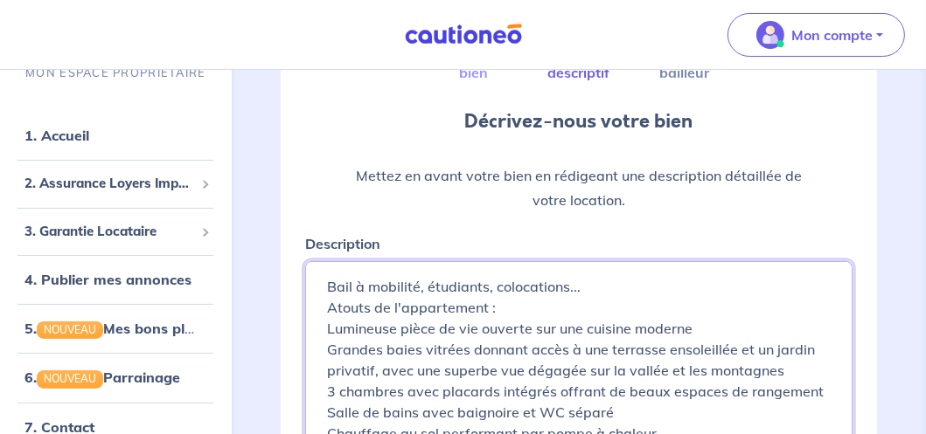
click at [605, 293] on textarea "Atouts de l'appartement : Lumineuse pièce de vie ouverte sur une cuisine modern…" at bounding box center [578, 392] width 547 height 262
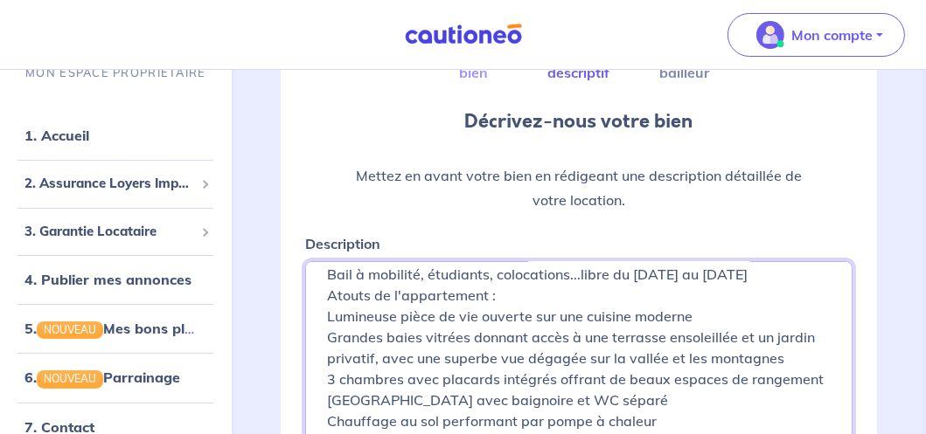
scroll to position [0, 0]
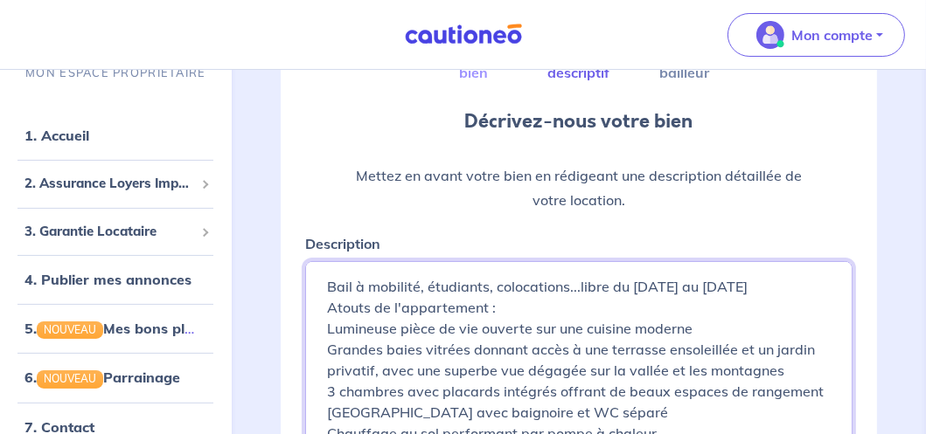
drag, startPoint x: 418, startPoint y: 350, endPoint x: 387, endPoint y: 350, distance: 30.6
click at [387, 350] on textarea "Atouts de l'appartement : Lumineuse pièce de vie ouverte sur une cuisine modern…" at bounding box center [578, 392] width 547 height 262
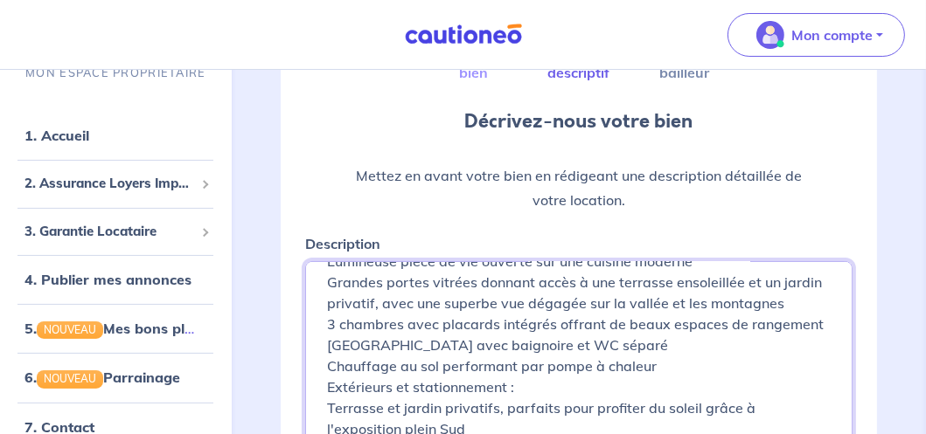
scroll to position [87, 0]
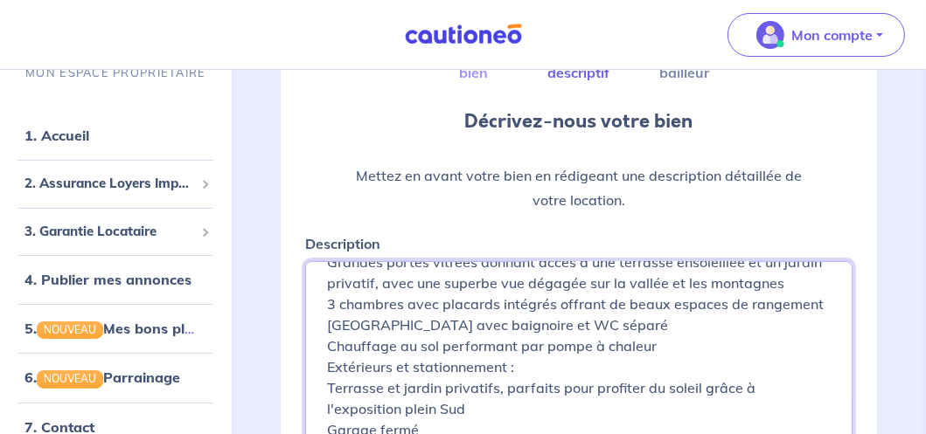
drag, startPoint x: 332, startPoint y: 309, endPoint x: 321, endPoint y: 309, distance: 11.4
click at [321, 309] on textarea "Atouts de l'appartement : Lumineuse pièce de vie ouverte sur une cuisine modern…" at bounding box center [578, 392] width 547 height 262
click at [328, 326] on textarea "Atouts de l'appartement : Lumineuse pièce de vie ouverte sur une cuisine modern…" at bounding box center [578, 392] width 547 height 262
drag, startPoint x: 427, startPoint y: 325, endPoint x: 378, endPoint y: 329, distance: 49.1
click at [378, 329] on textarea "Atouts de l'appartement : Lumineuse pièce de vie ouverte sur une cuisine modern…" at bounding box center [578, 392] width 547 height 262
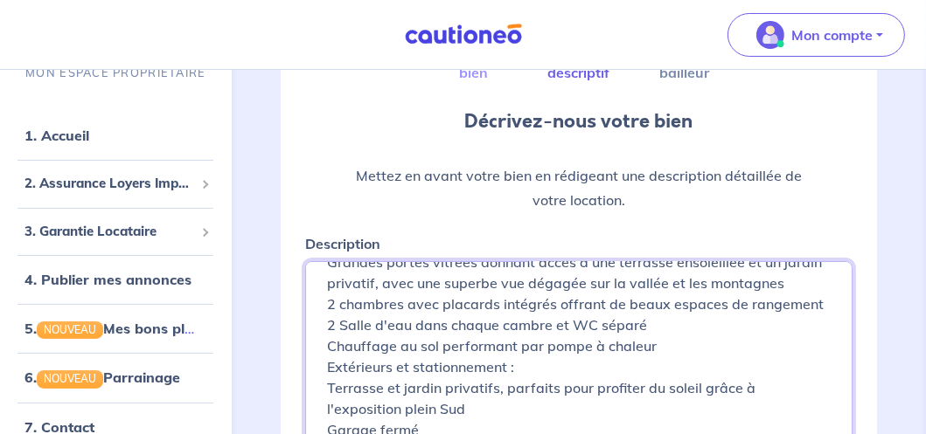
click at [510, 324] on textarea "Atouts de l'appartement : Lumineuse pièce de vie ouverte sur une cuisine modern…" at bounding box center [578, 392] width 547 height 262
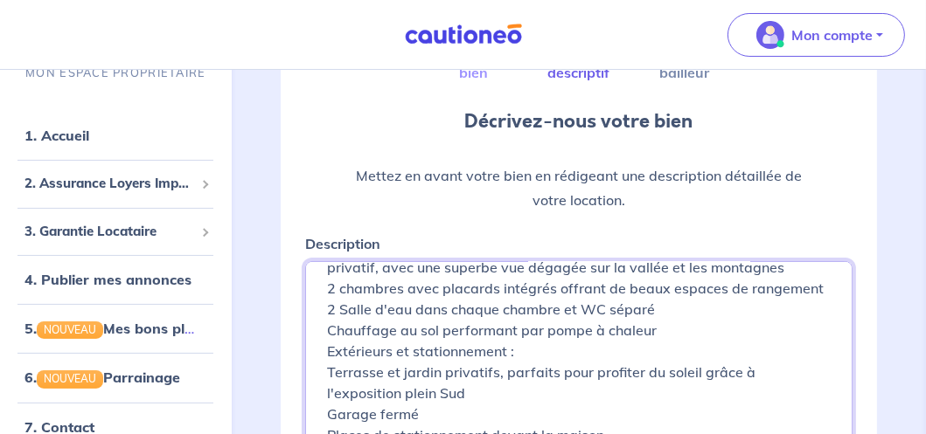
scroll to position [144, 0]
click at [573, 270] on textarea "Atouts de l'appartement : Lumineuse pièce de vie ouverte sur une cuisine modern…" at bounding box center [578, 392] width 547 height 262
click at [578, 268] on textarea "Atouts de l'appartement : Lumineuse pièce de vie ouverte sur une cuisine modern…" at bounding box center [578, 392] width 547 height 262
drag, startPoint x: 397, startPoint y: 291, endPoint x: 662, endPoint y: 298, distance: 265.0
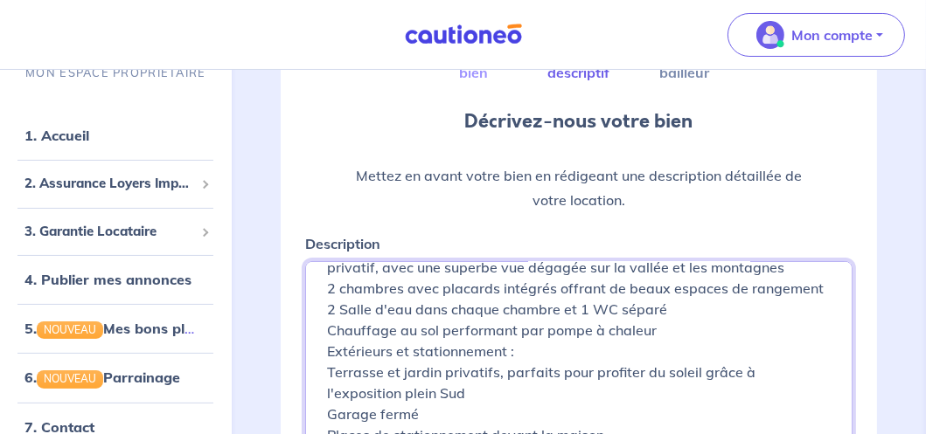
click at [662, 298] on textarea "Atouts de l'appartement : Lumineuse pièce de vie ouverte sur une cuisine modern…" at bounding box center [578, 392] width 547 height 262
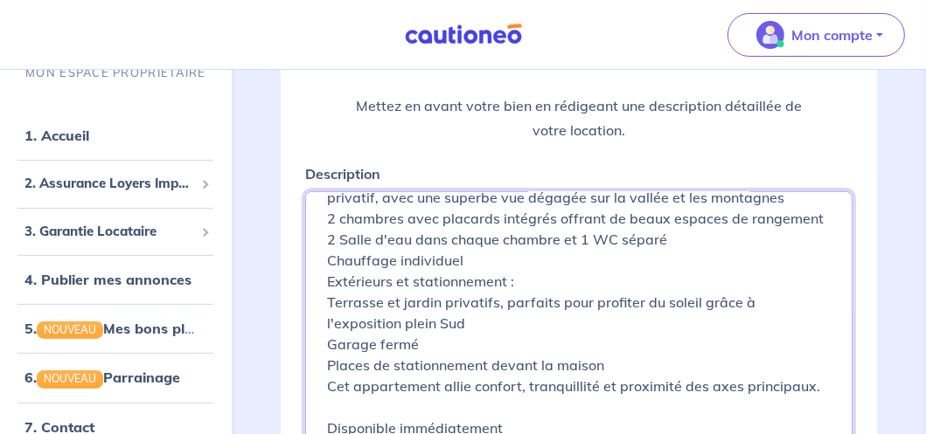
scroll to position [254, 0]
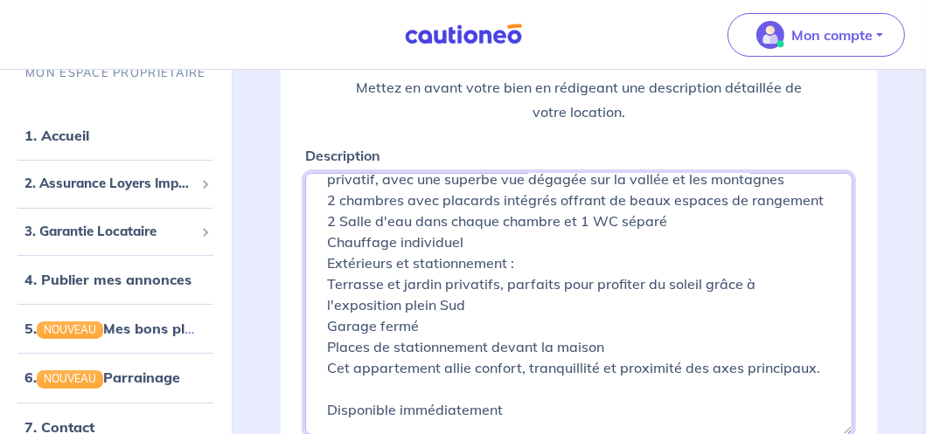
drag, startPoint x: 328, startPoint y: 286, endPoint x: 448, endPoint y: 286, distance: 119.8
click at [448, 286] on textarea "Atouts de l'appartement : Lumineuse pièce de vie ouverte sur une cuisine modern…" at bounding box center [578, 304] width 547 height 262
drag, startPoint x: 504, startPoint y: 370, endPoint x: 323, endPoint y: 371, distance: 181.8
click at [323, 371] on textarea "Atouts de l'appartement : Lumineuse pièce de vie ouverte sur une cuisine modern…" at bounding box center [578, 304] width 547 height 262
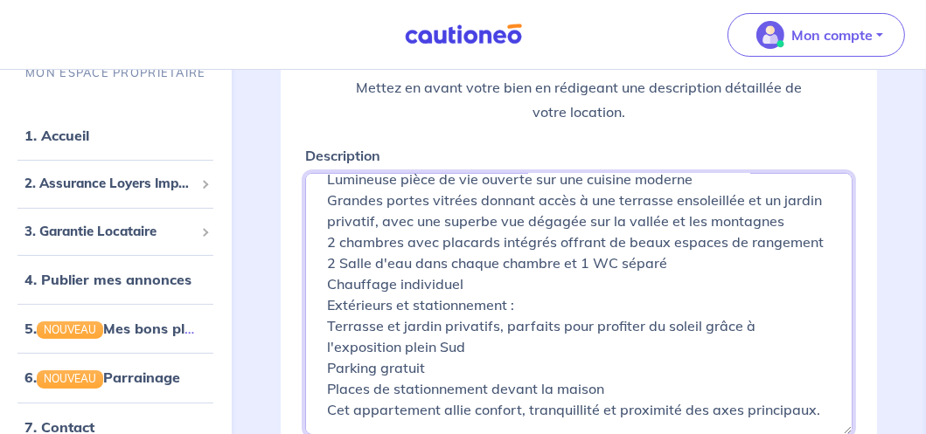
scroll to position [0, 0]
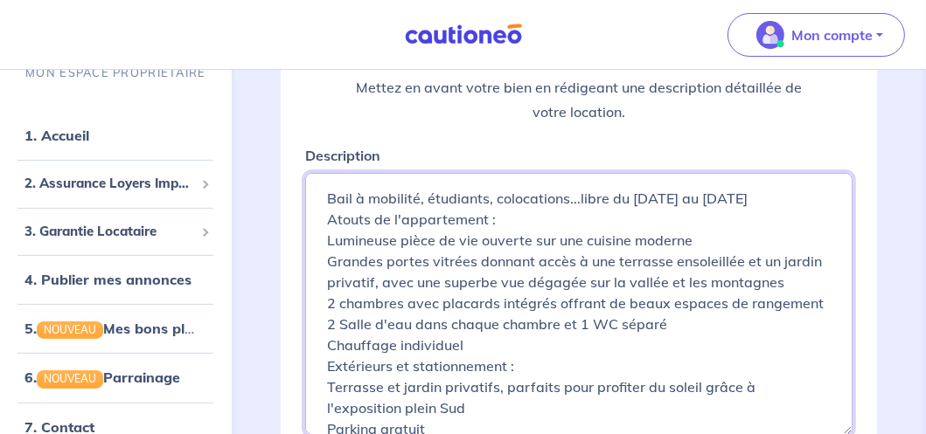
drag, startPoint x: 576, startPoint y: 196, endPoint x: 607, endPoint y: 202, distance: 31.2
click at [607, 202] on textarea "Atouts de l'appartement : Lumineuse pièce de vie ouverte sur une cuisine modern…" at bounding box center [578, 304] width 547 height 262
click at [580, 196] on textarea "Atouts de l'appartement : Lumineuse pièce de vie ouverte sur une cuisine modern…" at bounding box center [578, 304] width 547 height 262
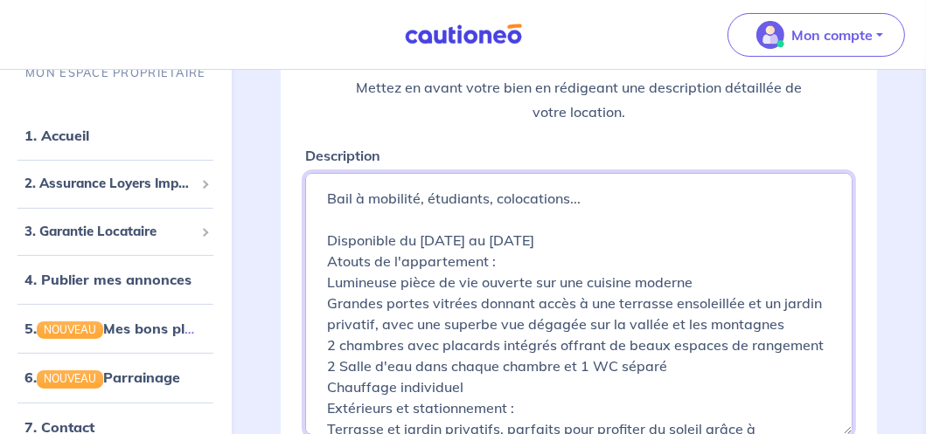
click at [499, 261] on textarea "Atouts de l'appartement : Lumineuse pièce de vie ouverte sur une cuisine modern…" at bounding box center [578, 304] width 547 height 262
click at [587, 245] on textarea "Atouts de l'appartement : Lumineuse pièce de vie ouverte sur une cuisine modern…" at bounding box center [578, 304] width 547 height 262
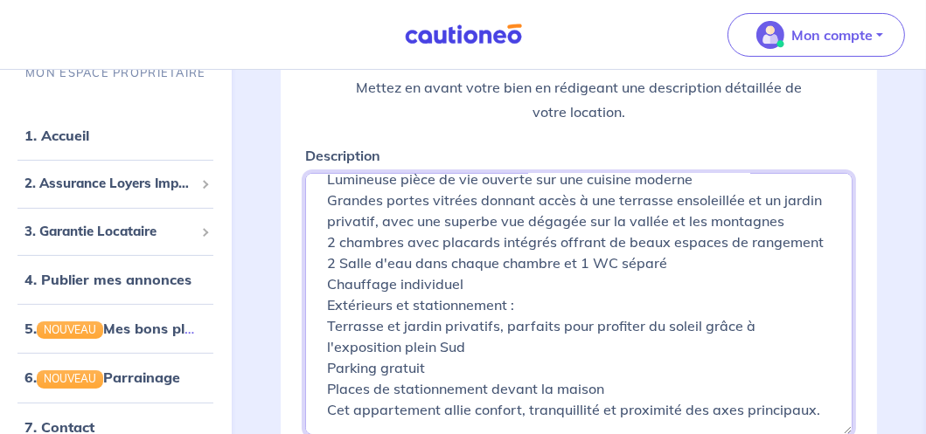
scroll to position [207, 0]
click at [331, 372] on textarea "Atouts de l'appartement : Lumineuse pièce de vie ouverte sur une cuisine modern…" at bounding box center [578, 304] width 547 height 262
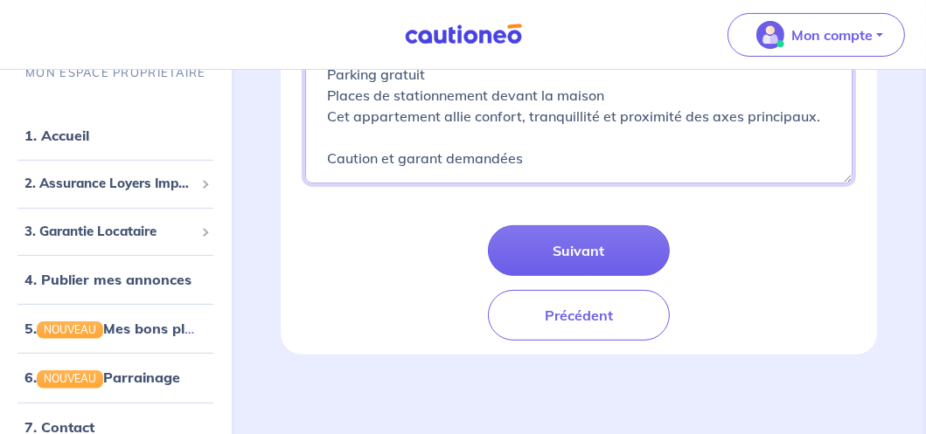
scroll to position [507, 0]
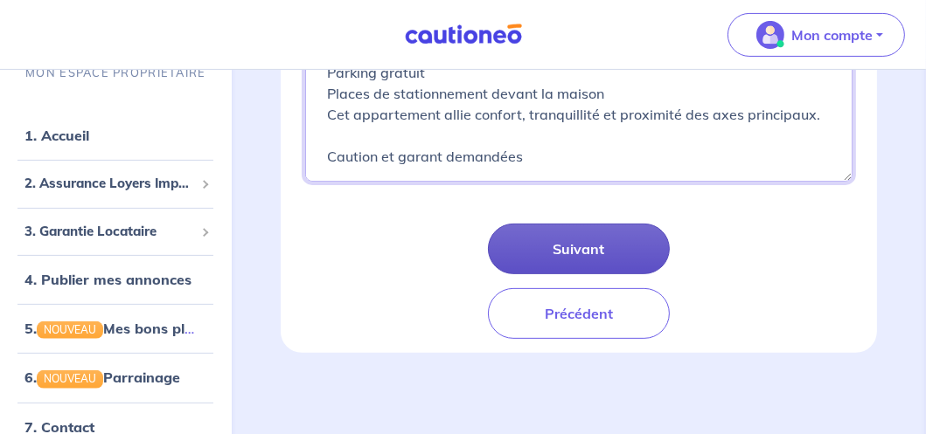
type textarea "Bail à mobilité, étudiants, colocations... Disponible du [DATE] au [DATE] Atout…"
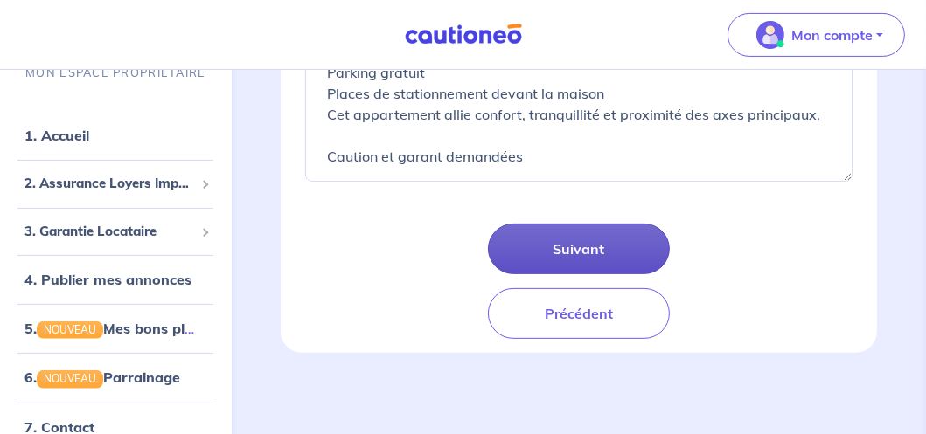
click at [545, 255] on button "Suivant" at bounding box center [579, 249] width 183 height 51
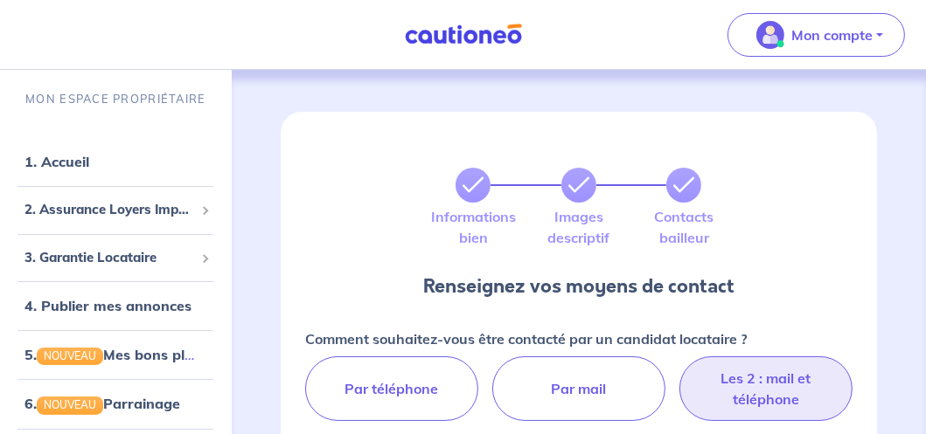
click at [758, 396] on label "Les 2 : mail et téléphone" at bounding box center [765, 389] width 173 height 65
click at [584, 368] on input "Les 2 : mail et téléphone" at bounding box center [578, 362] width 11 height 11
radio input "true"
select select "FR"
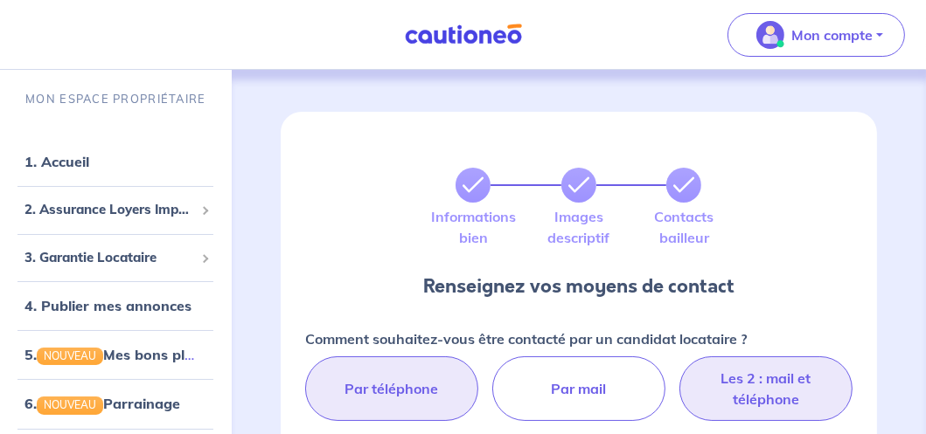
click at [384, 397] on label "Par téléphone" at bounding box center [391, 389] width 173 height 65
click at [573, 368] on input "Par téléphone" at bounding box center [578, 362] width 11 height 11
radio input "true"
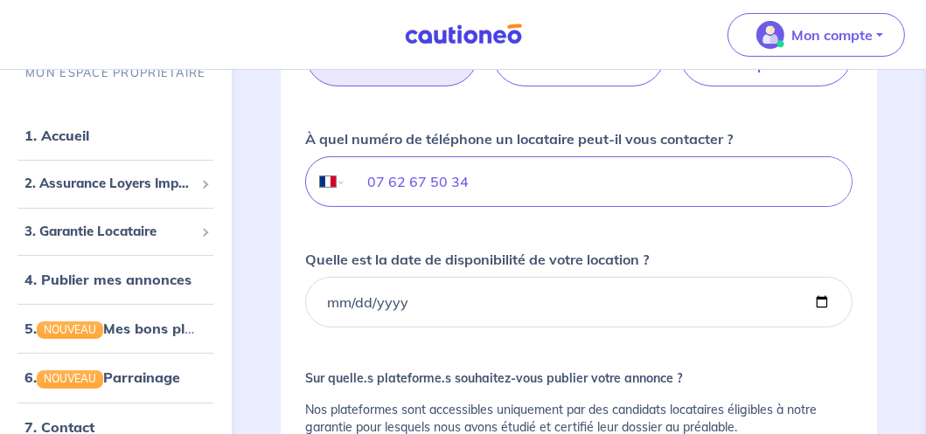
scroll to position [350, 0]
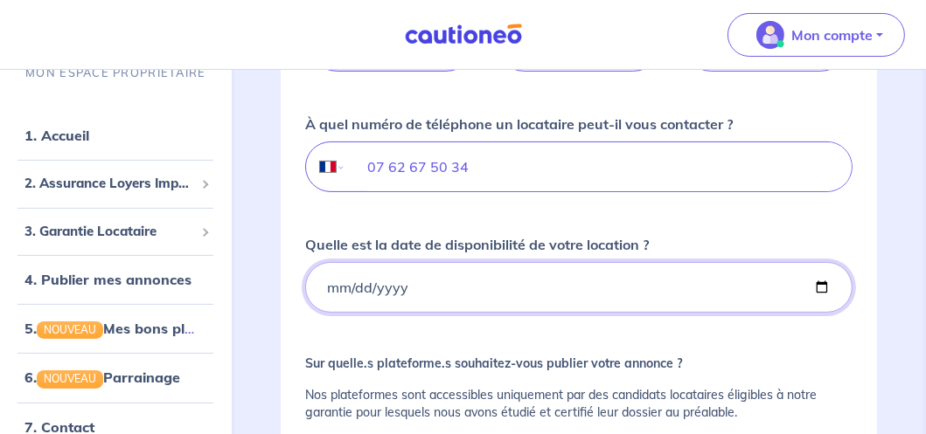
click at [323, 281] on input "Quelle est la date de disponibilité de votre location ?" at bounding box center [578, 287] width 547 height 51
type input "[DATE]"
click at [502, 336] on div "Comment souhaitez-vous être contacté par un candidat locataire ? Par téléphone …" at bounding box center [578, 261] width 547 height 565
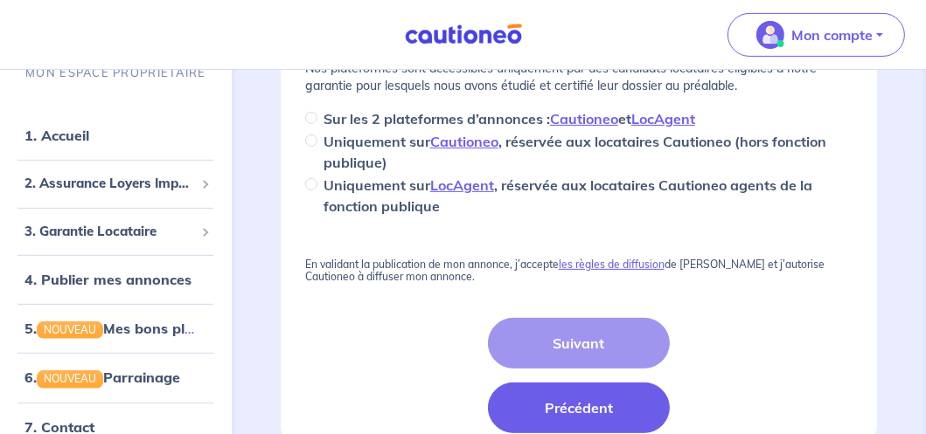
scroll to position [699, 0]
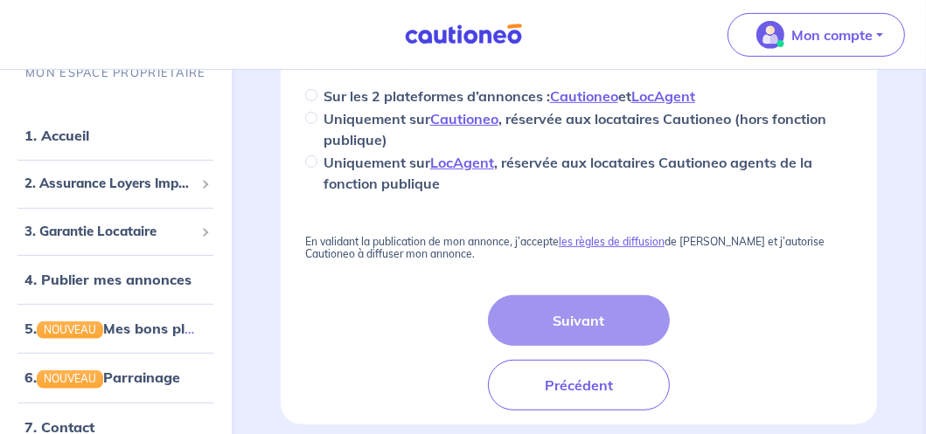
click at [586, 317] on div "Suivant Précédent" at bounding box center [579, 352] width 183 height 115
click at [311, 94] on input "Sur les 2 plateformes d’annonces : Cautioneo et LocAgent" at bounding box center [311, 95] width 12 height 12
radio input "true"
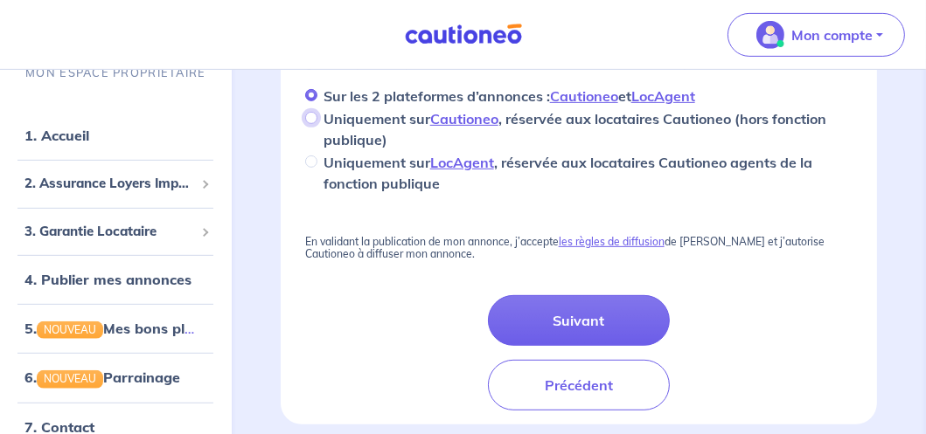
click at [310, 118] on input "Uniquement sur Cautioneo , réservée aux locataires Cautioneo (hors fonction pub…" at bounding box center [311, 118] width 12 height 12
radio input "true"
click at [312, 161] on input "Uniquement sur LocAgent , réservée aux locataires Cautioneo agents de la foncti…" at bounding box center [311, 162] width 12 height 12
radio input "true"
click at [309, 92] on input "Sur les 2 plateformes d’annonces : Cautioneo et LocAgent" at bounding box center [311, 95] width 12 height 12
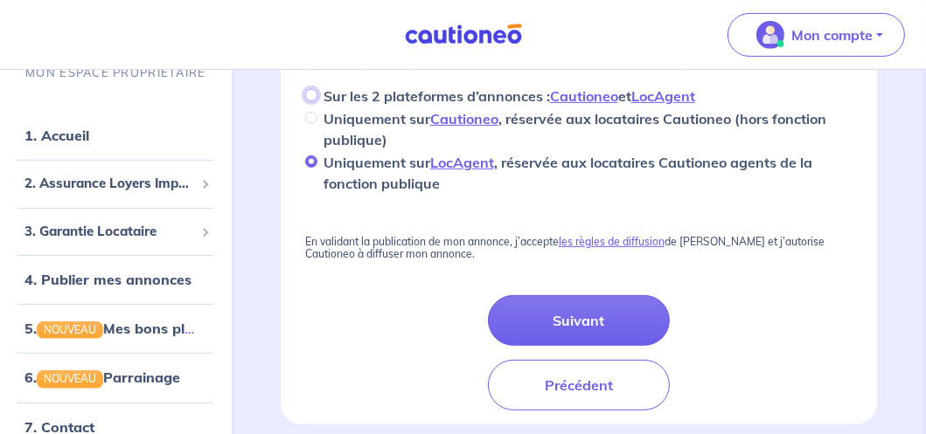
radio input "true"
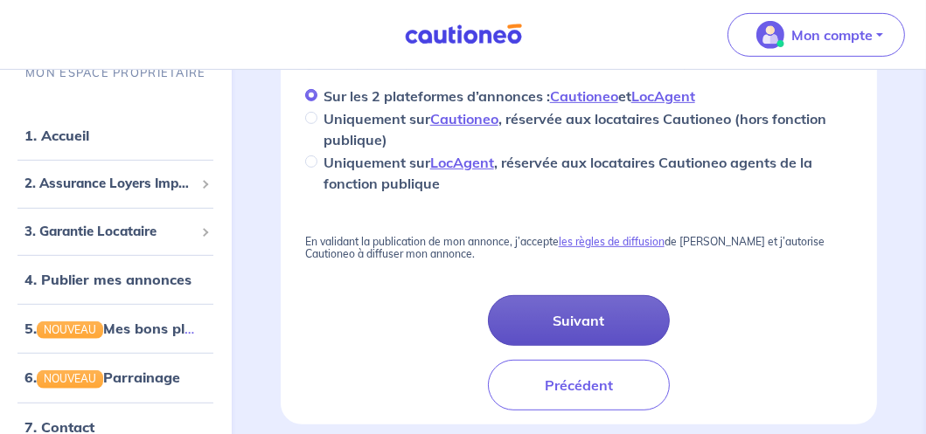
click at [586, 322] on button "Suivant" at bounding box center [579, 320] width 183 height 51
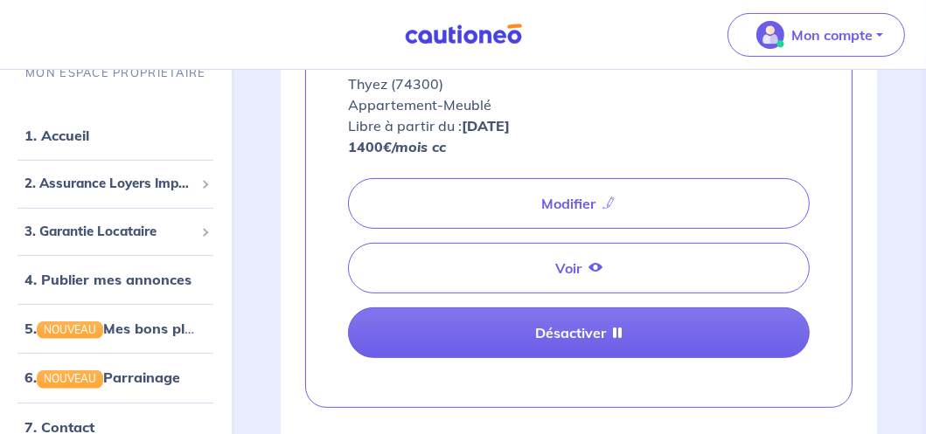
scroll to position [525, 0]
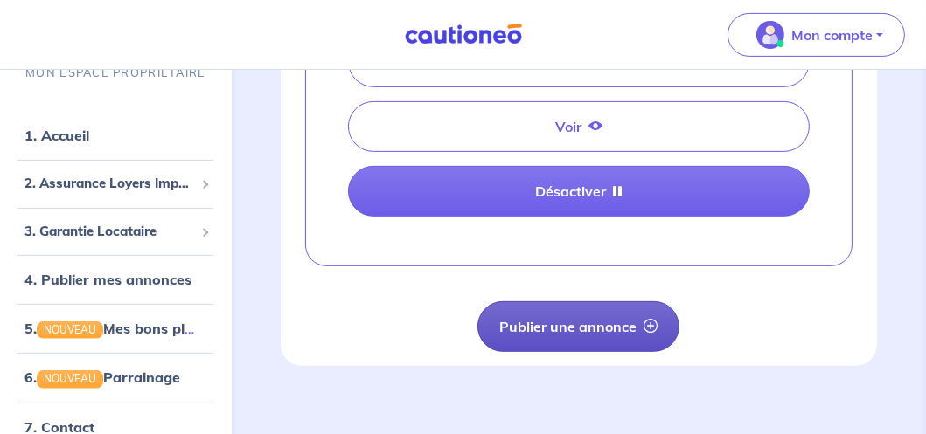
click at [597, 333] on button "Publier une annonce" at bounding box center [578, 327] width 202 height 51
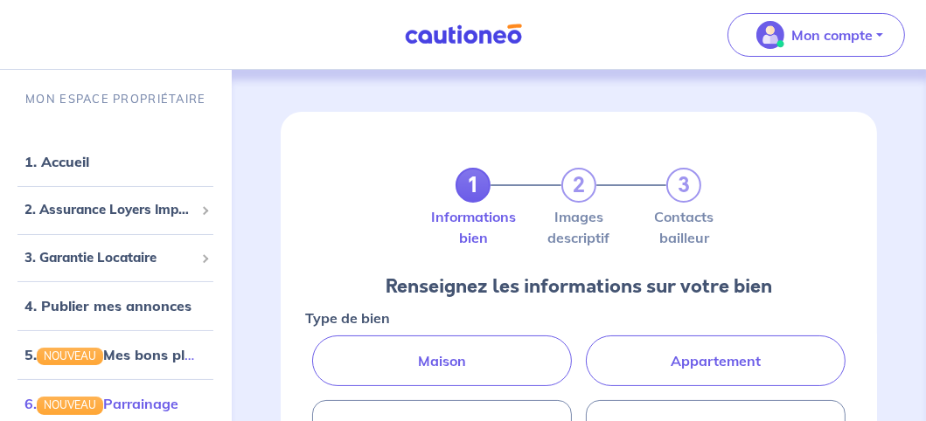
click at [151, 399] on link "6. NOUVEAU Parrainage" at bounding box center [101, 403] width 154 height 17
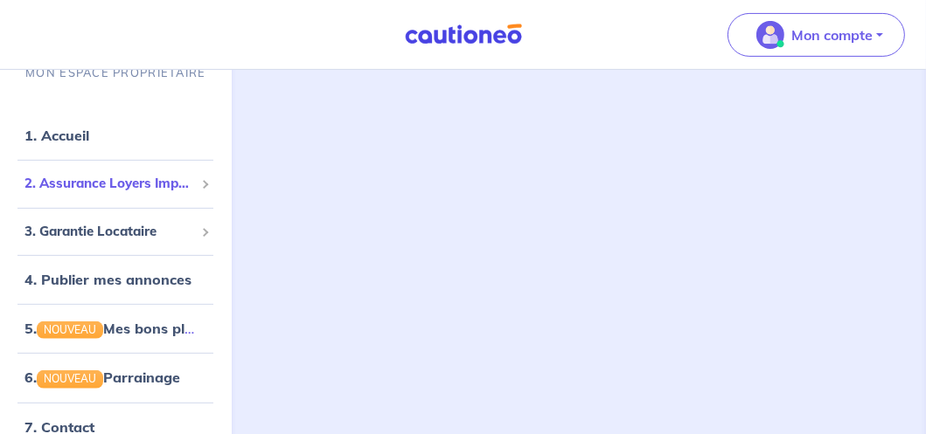
click at [141, 184] on span "2. Assurance Loyers Impayés" at bounding box center [109, 184] width 170 height 20
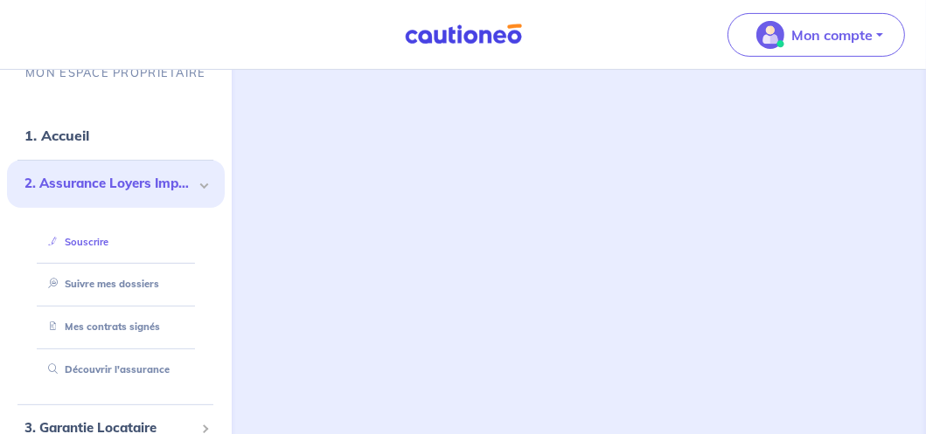
click at [96, 243] on link "Souscrire" at bounding box center [74, 241] width 67 height 12
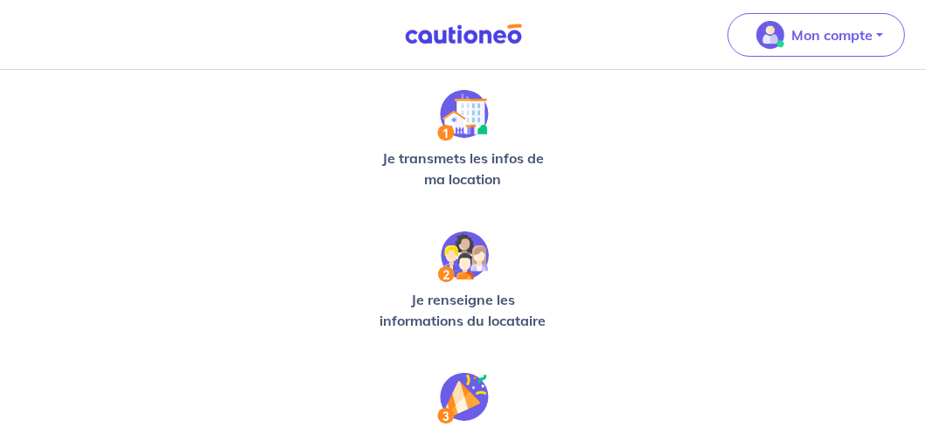
scroll to position [350, 0]
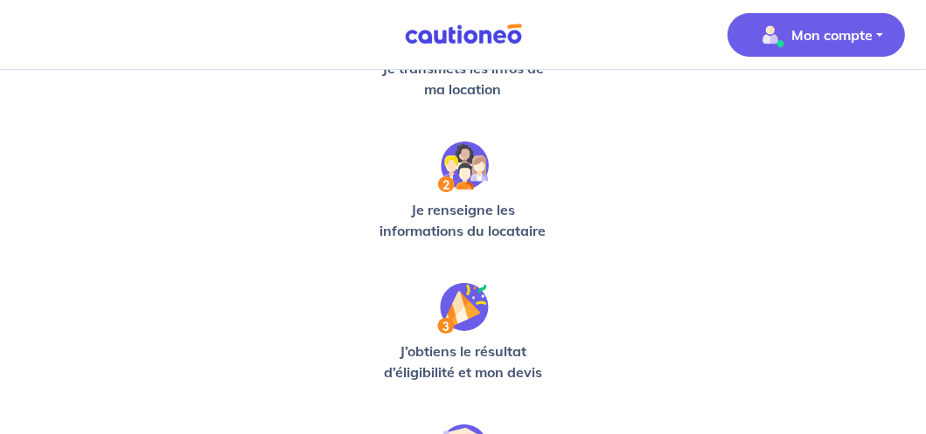
click at [840, 30] on p "Mon compte" at bounding box center [831, 34] width 81 height 21
click at [802, 108] on link "Mes informations" at bounding box center [798, 108] width 141 height 28
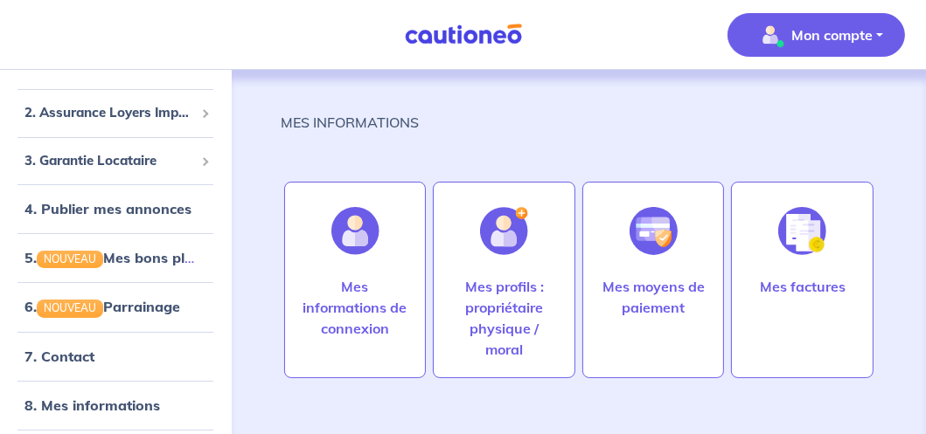
scroll to position [122, 0]
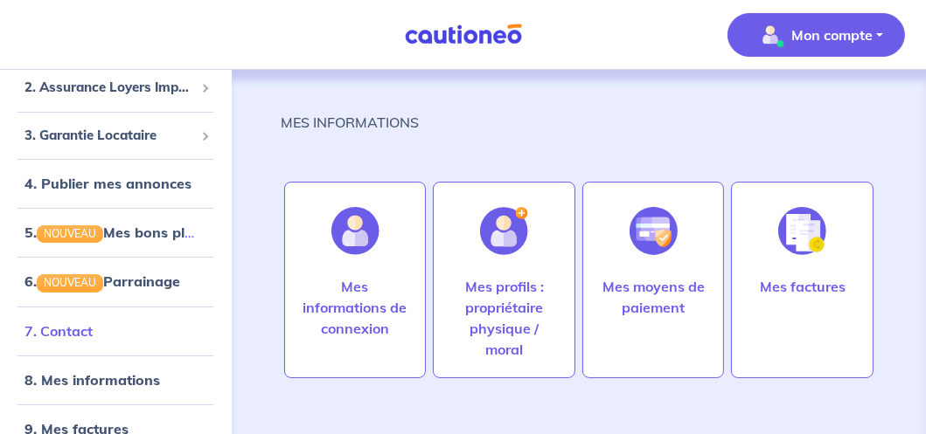
click at [93, 337] on link "7. Contact" at bounding box center [58, 331] width 68 height 17
